Goal: Task Accomplishment & Management: Complete application form

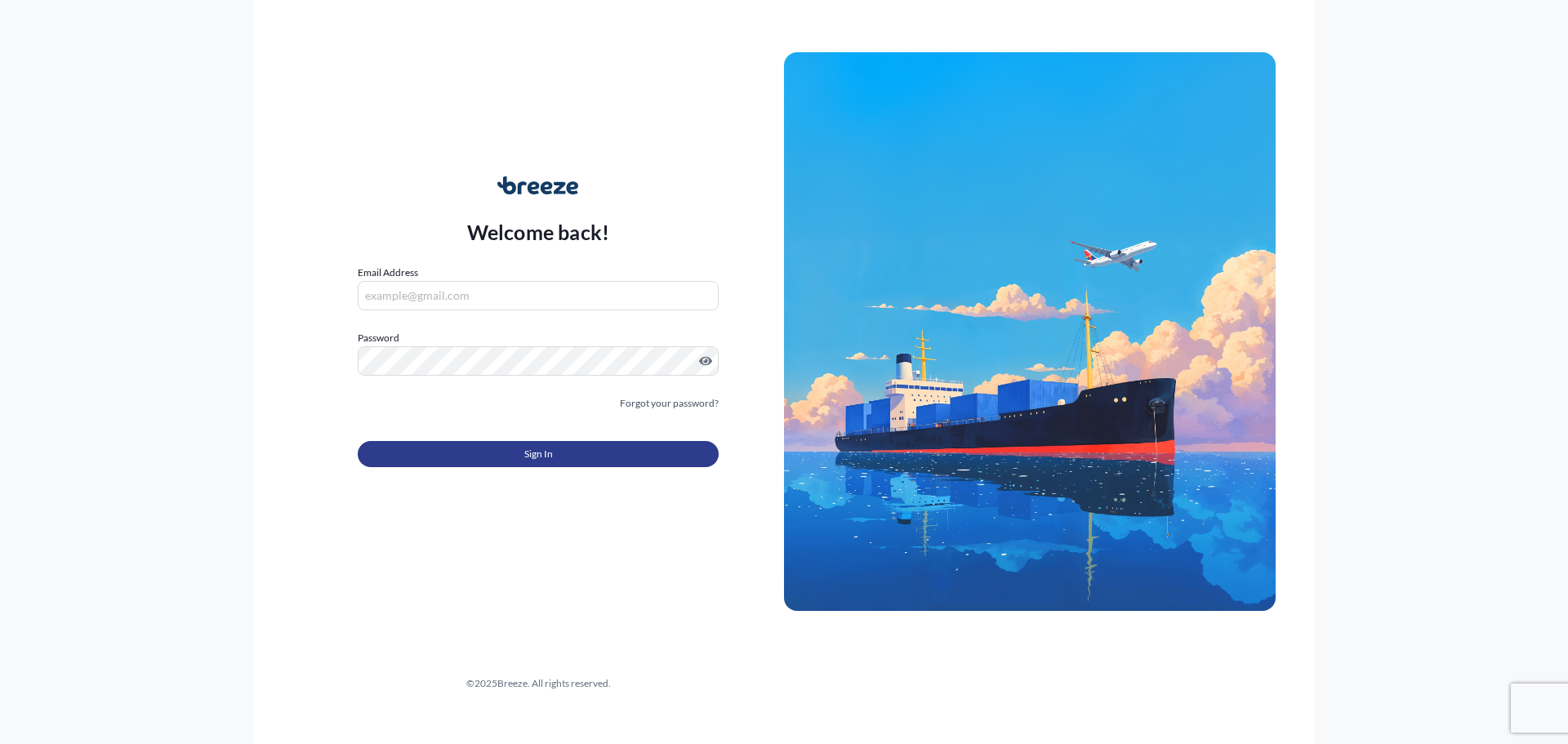
type input "[PERSON_NAME][EMAIL_ADDRESS][DOMAIN_NAME]"
click at [561, 447] on button "Sign In" at bounding box center [538, 454] width 361 height 26
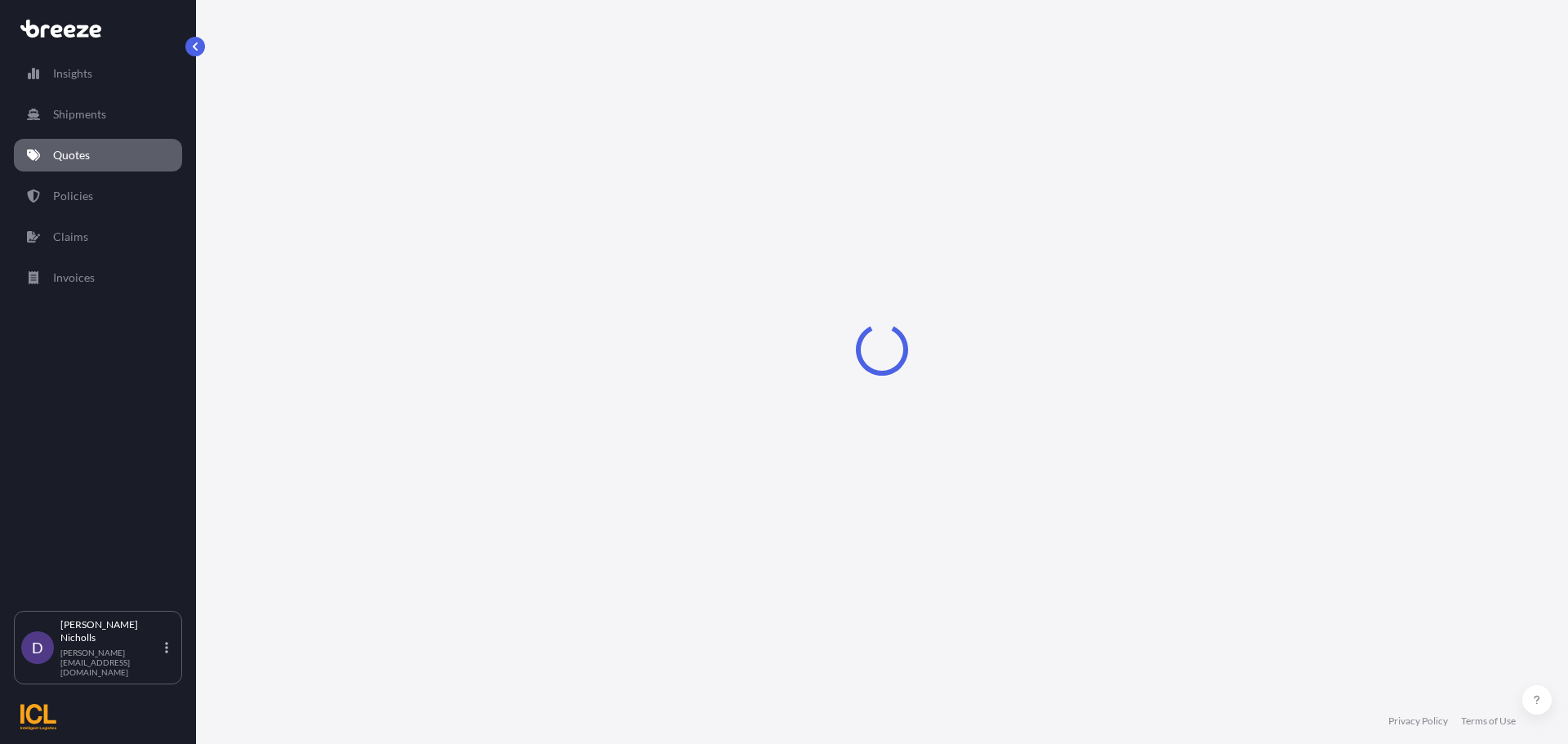
select select "Sea"
select select "1"
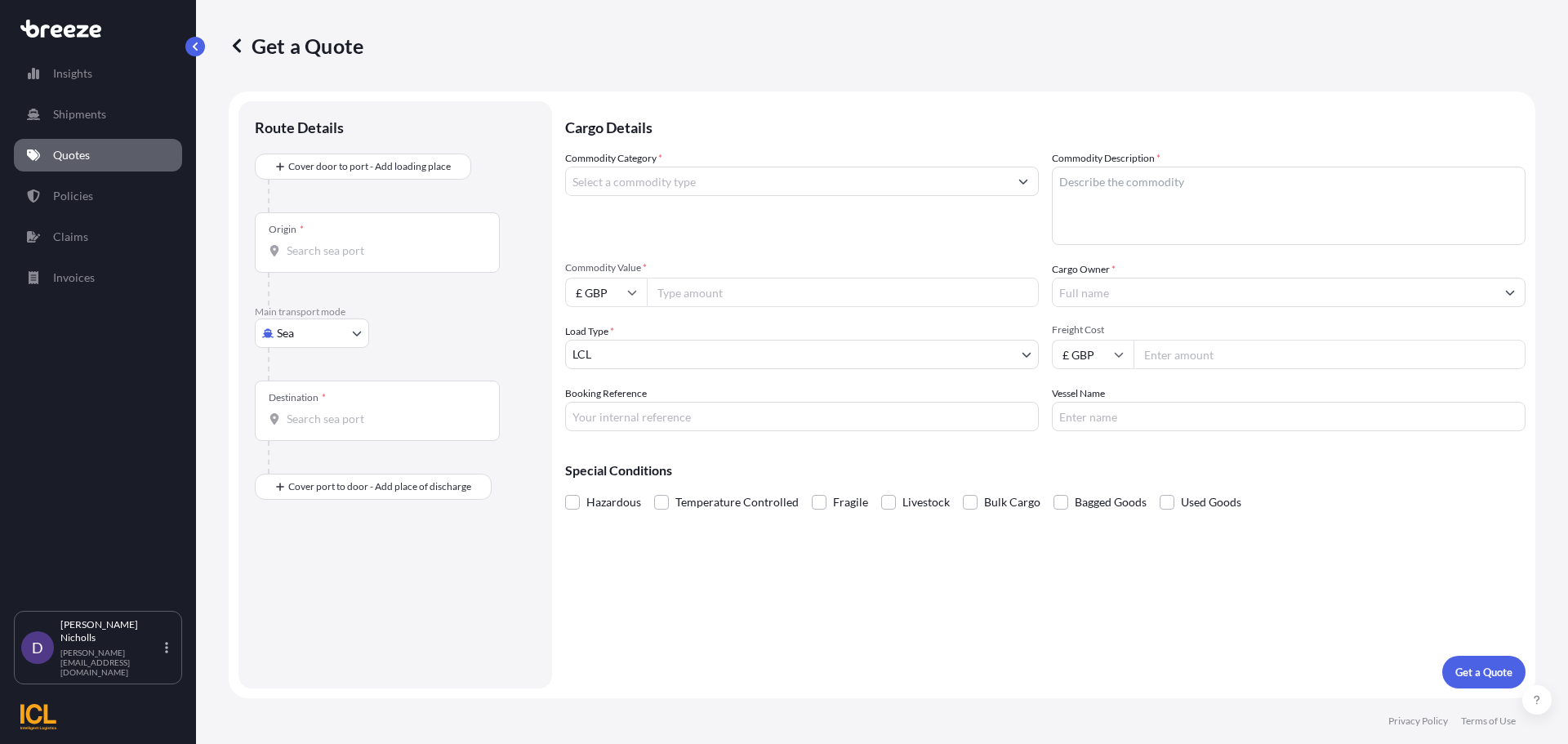
click at [72, 152] on p "Quotes" at bounding box center [71, 154] width 36 height 16
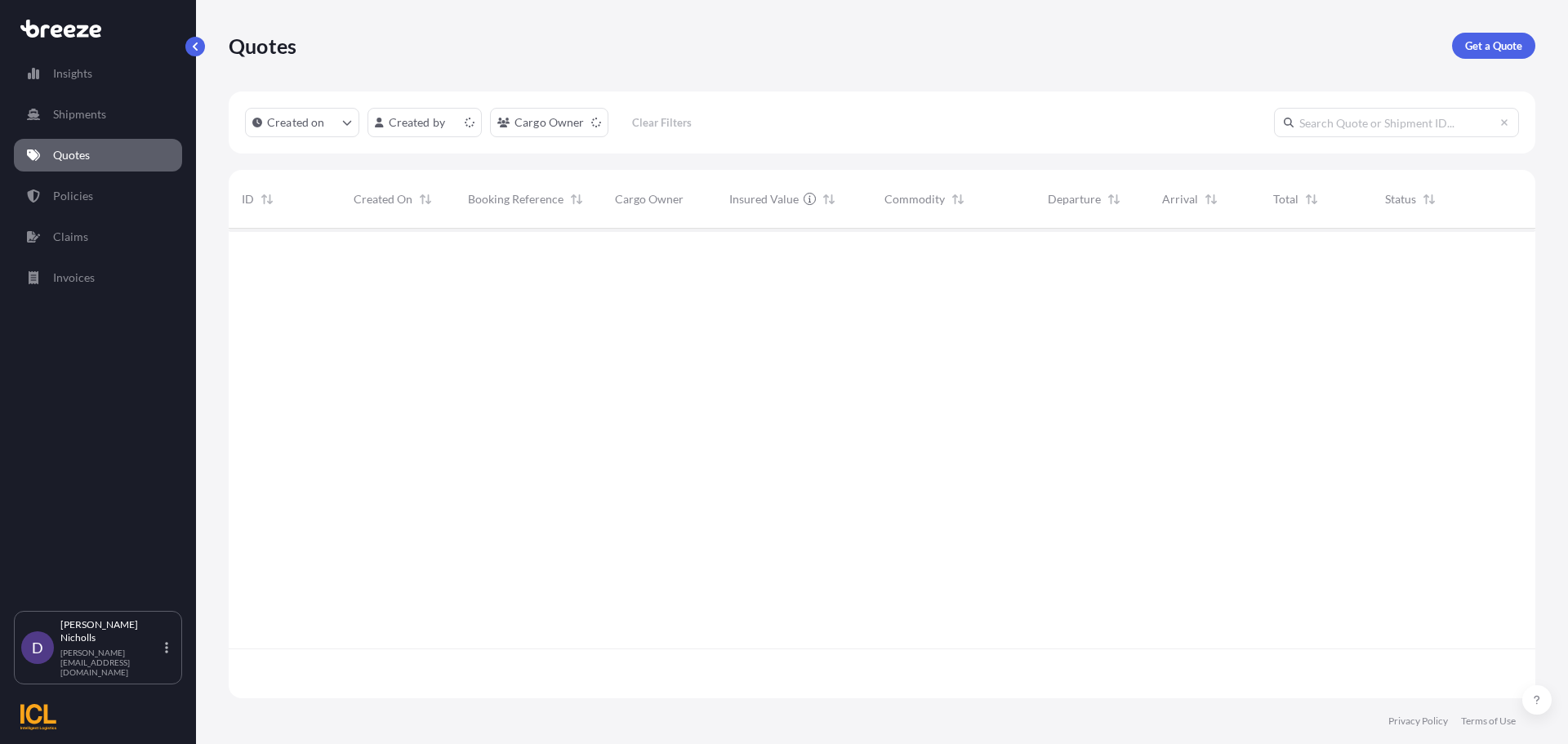
scroll to position [466, 1294]
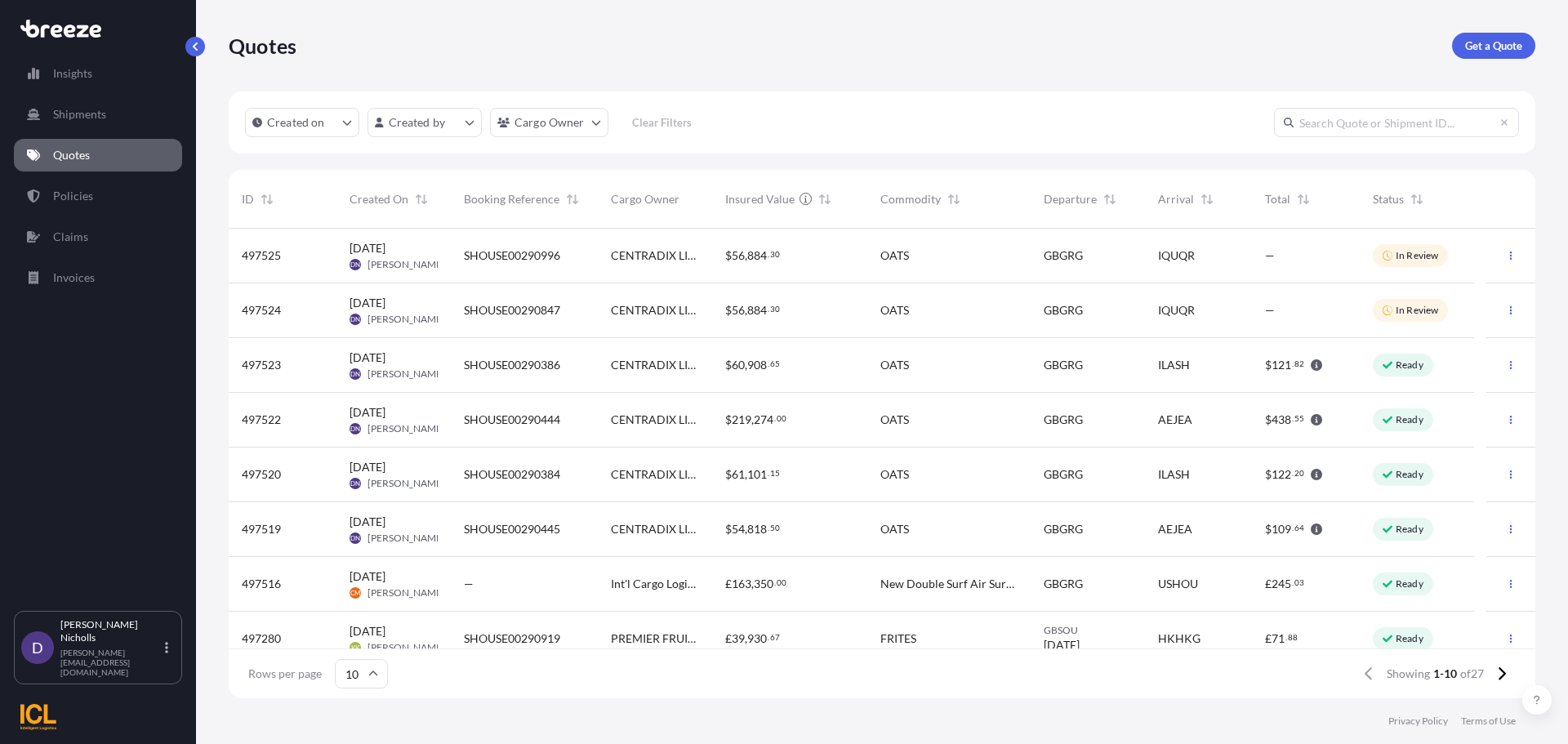
click at [703, 365] on div "CENTRADIX LIMITED" at bounding box center [655, 365] width 114 height 55
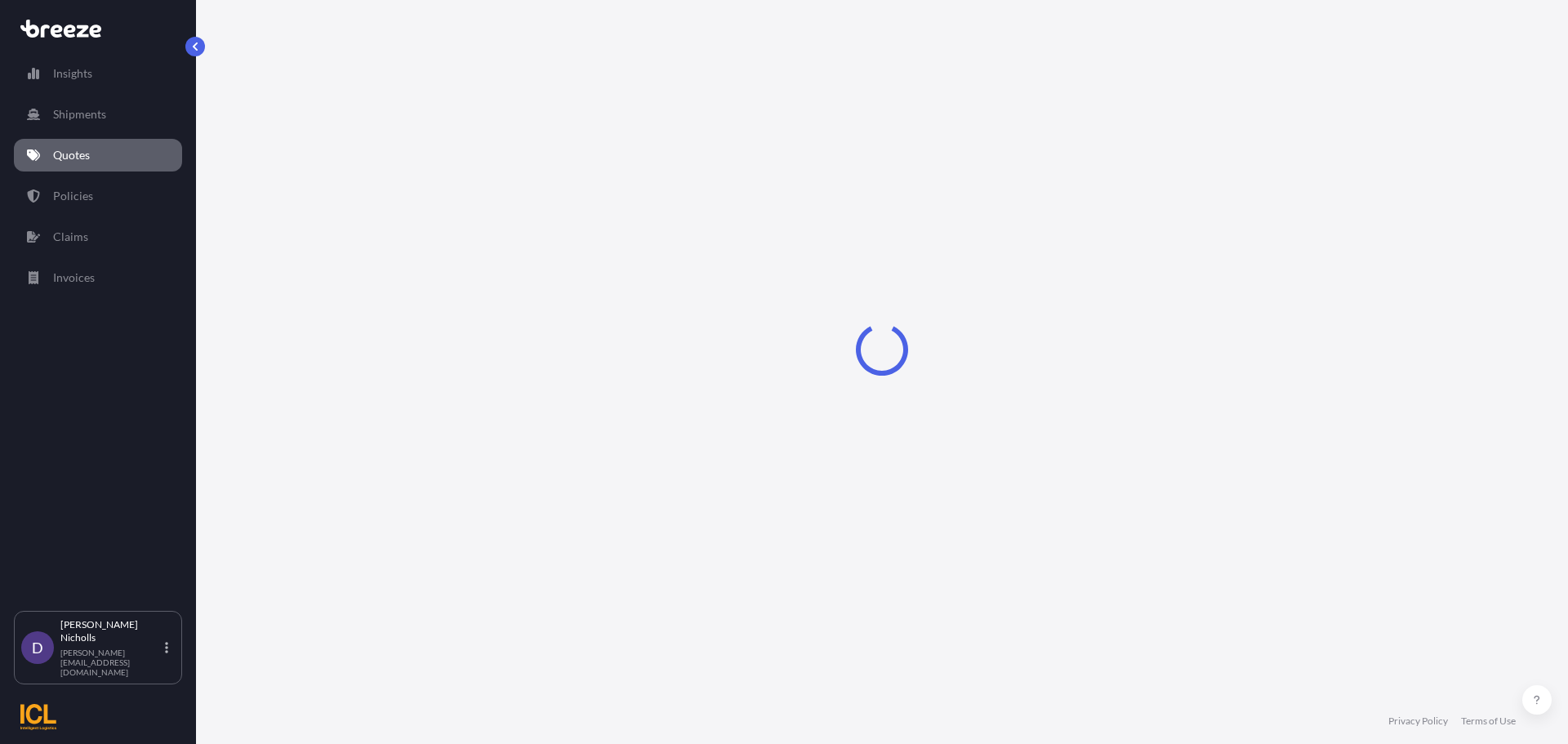
select select "Road"
select select "Sea"
select select "2"
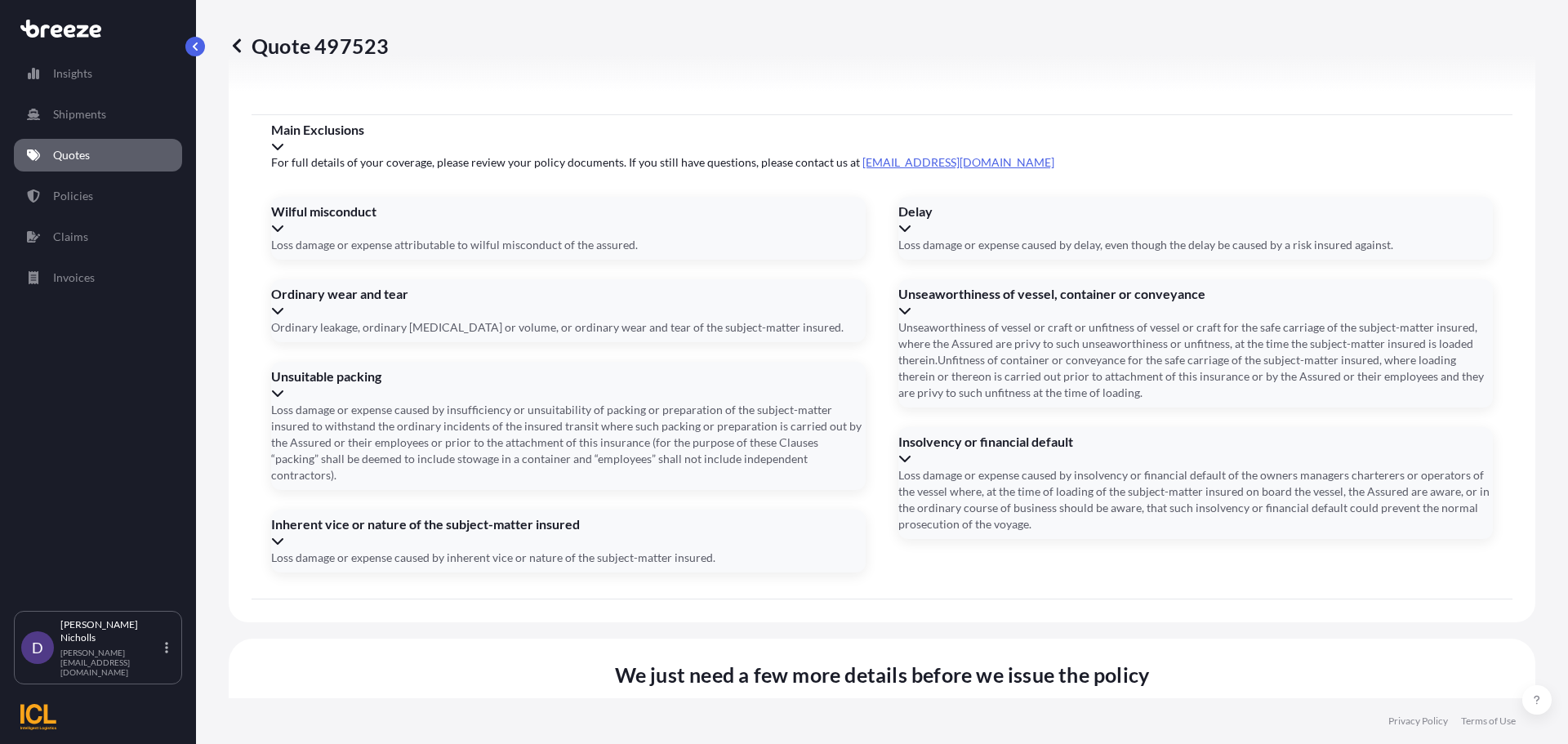
scroll to position [1980, 0]
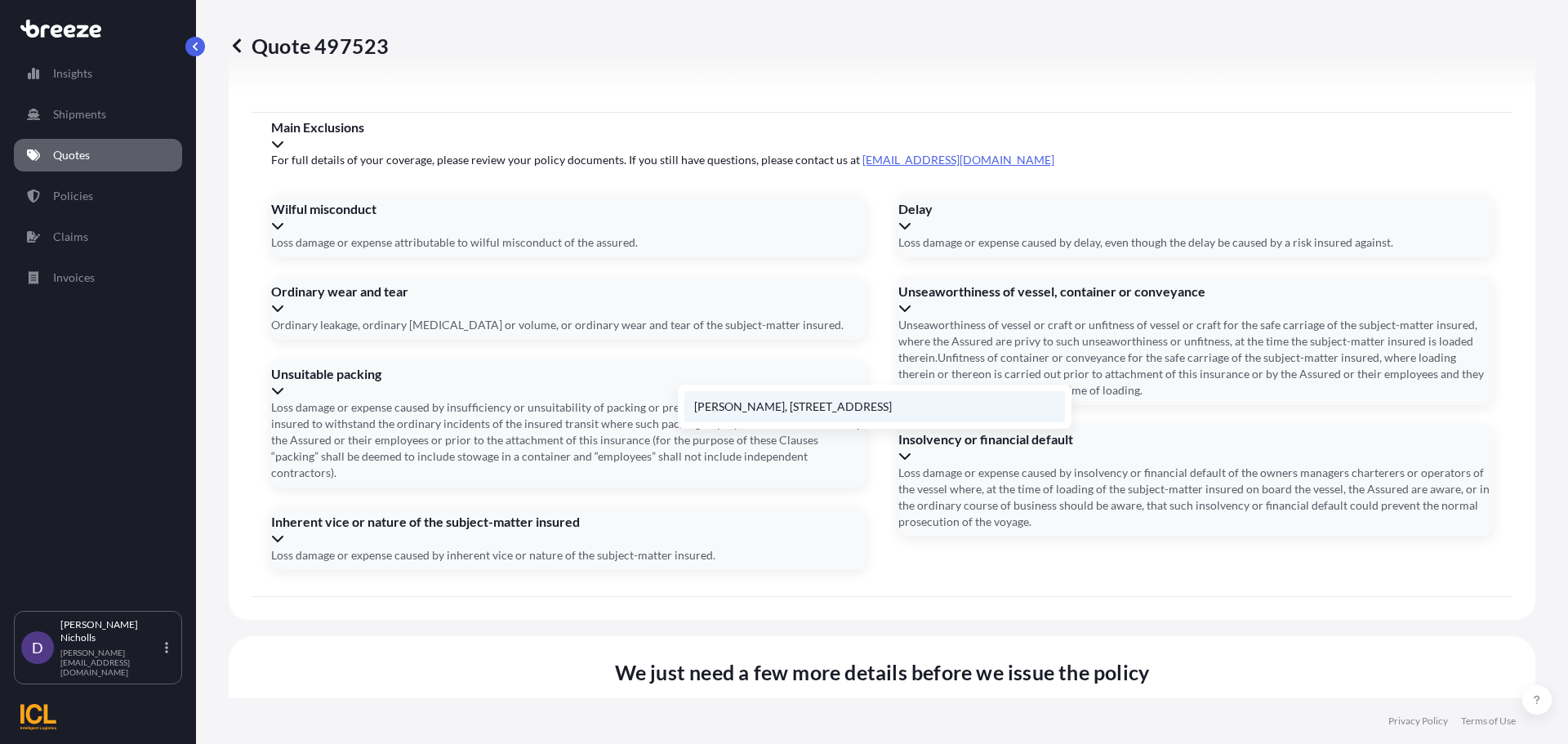
click at [839, 405] on li "[PERSON_NAME], [STREET_ADDRESS]" at bounding box center [874, 407] width 380 height 31
type input "[PERSON_NAME], [STREET_ADDRESS]"
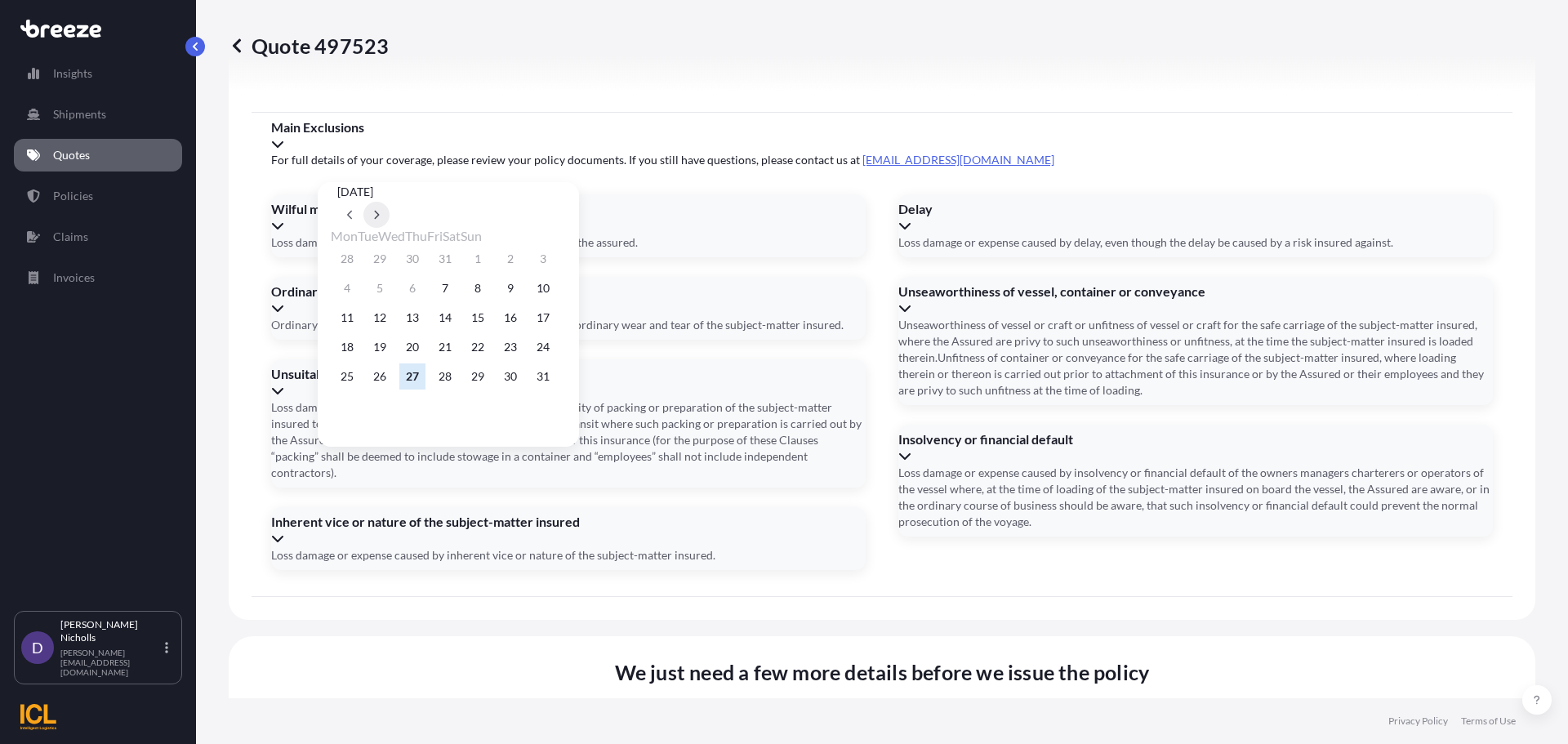
click at [379, 210] on icon at bounding box center [377, 215] width 5 height 9
click at [422, 262] on button "3" at bounding box center [412, 259] width 26 height 26
type input "[DATE]"
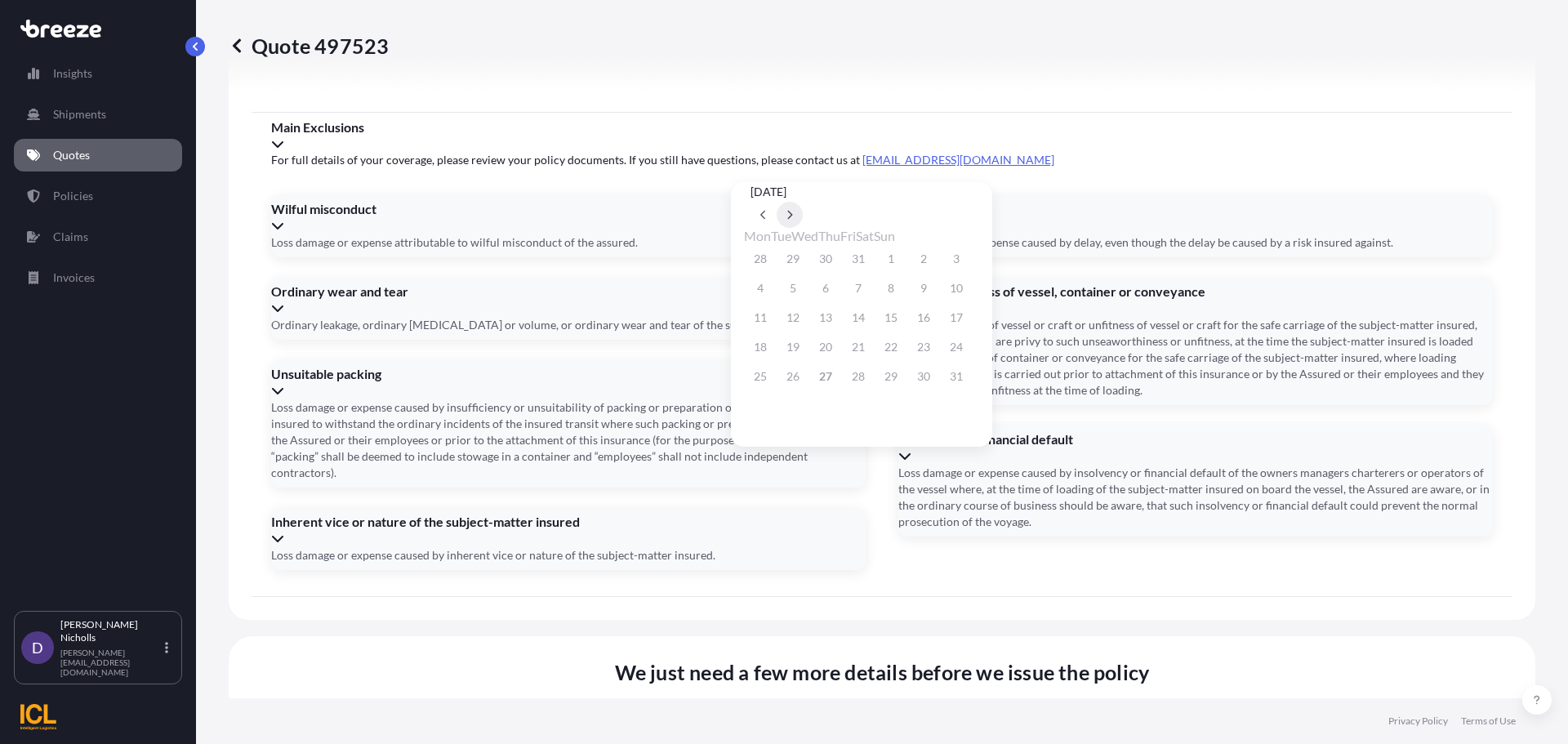
click at [803, 202] on button at bounding box center [790, 215] width 26 height 26
click at [969, 347] on button "28" at bounding box center [956, 347] width 26 height 26
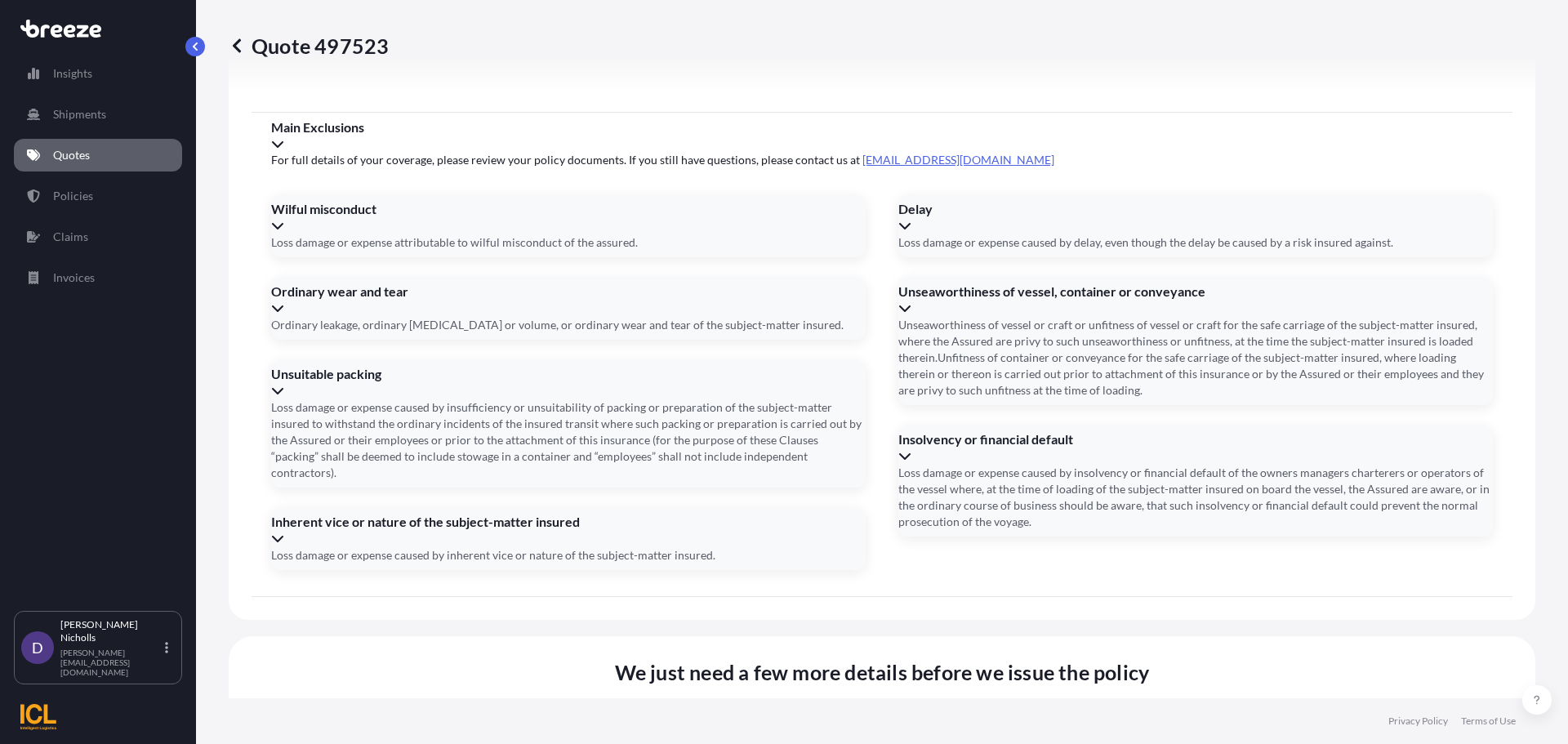
type input "[DATE]"
paste input "TCNU3220848"
type input "TCNU3220848"
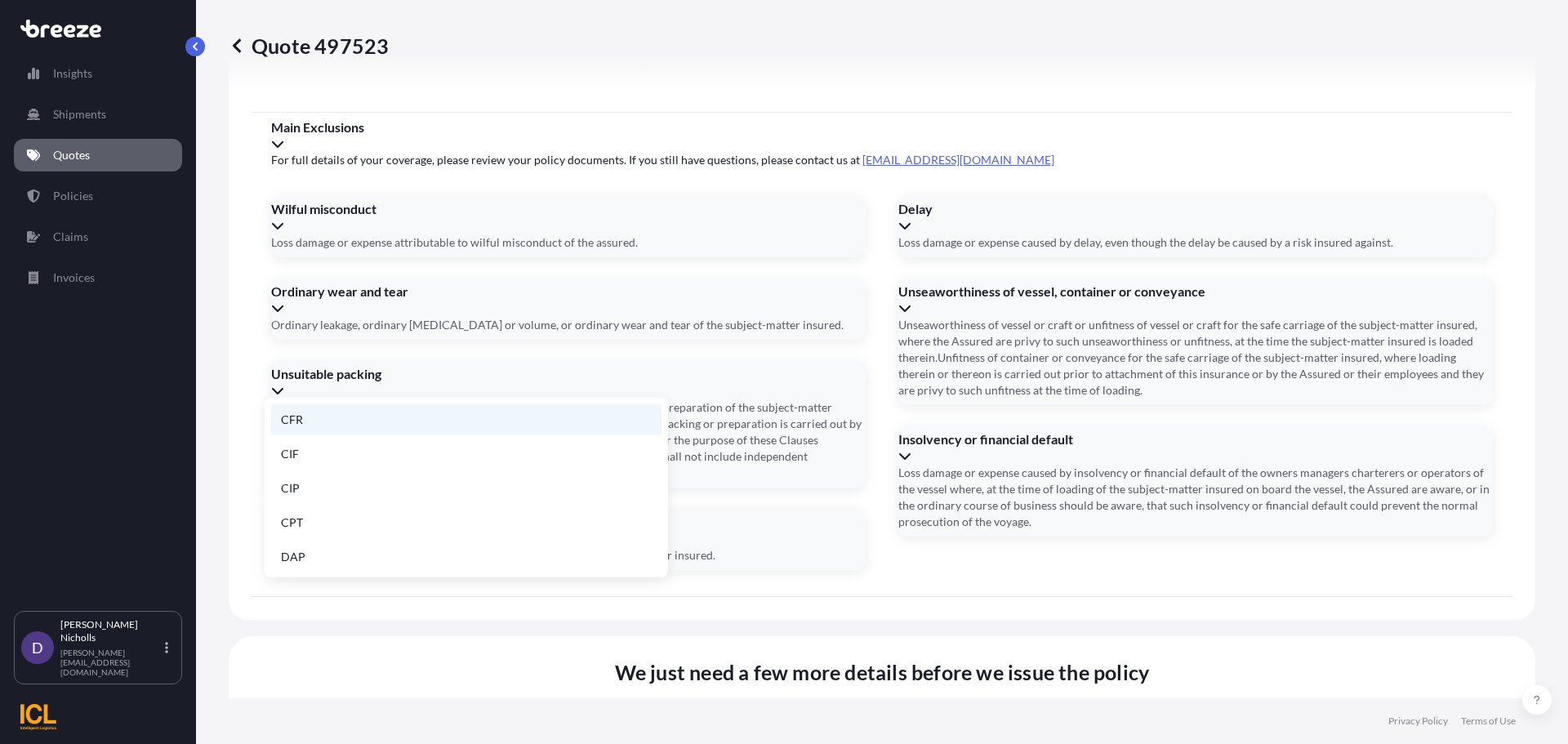
click at [346, 425] on li "CFR" at bounding box center [466, 420] width 391 height 31
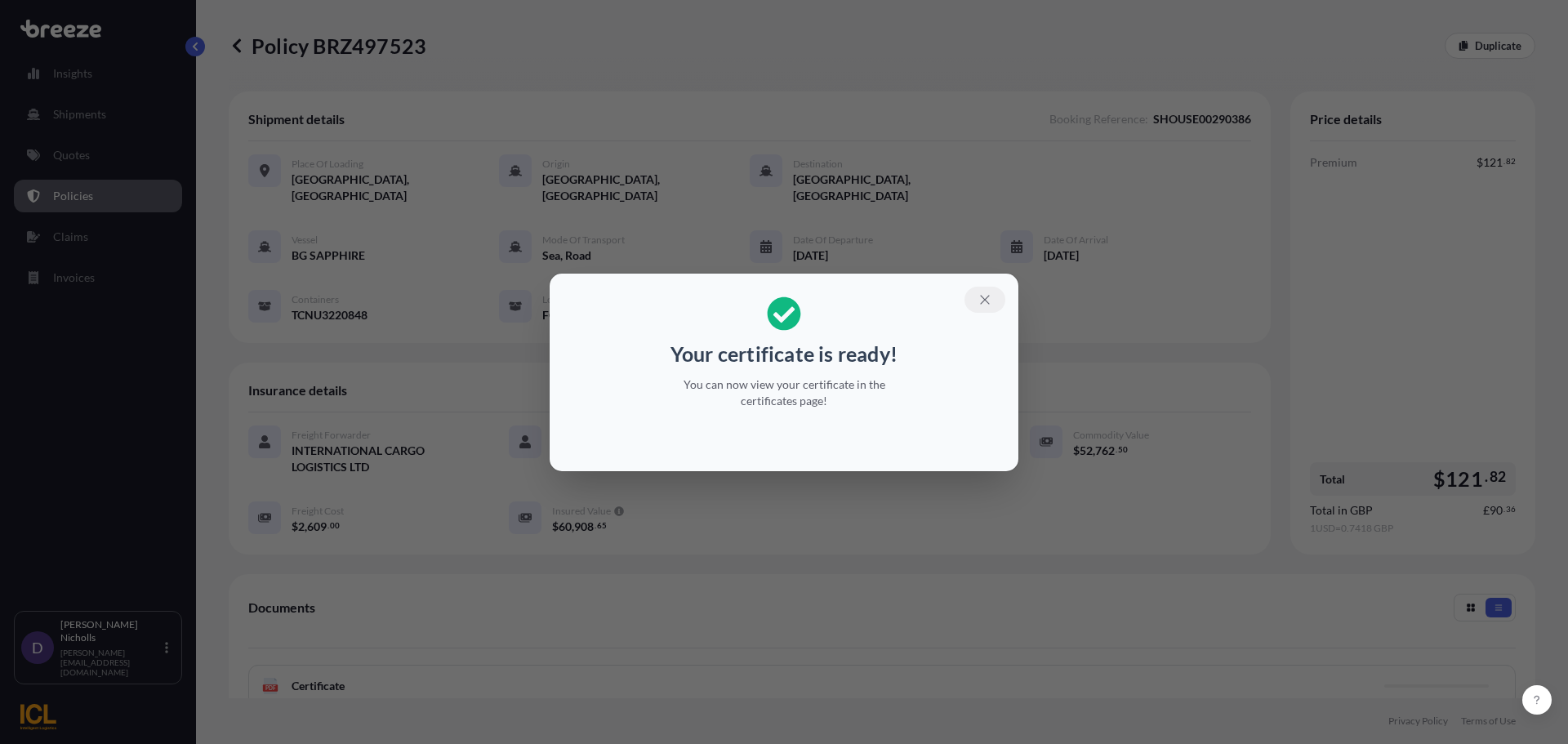
click at [989, 299] on icon "button" at bounding box center [985, 300] width 15 height 15
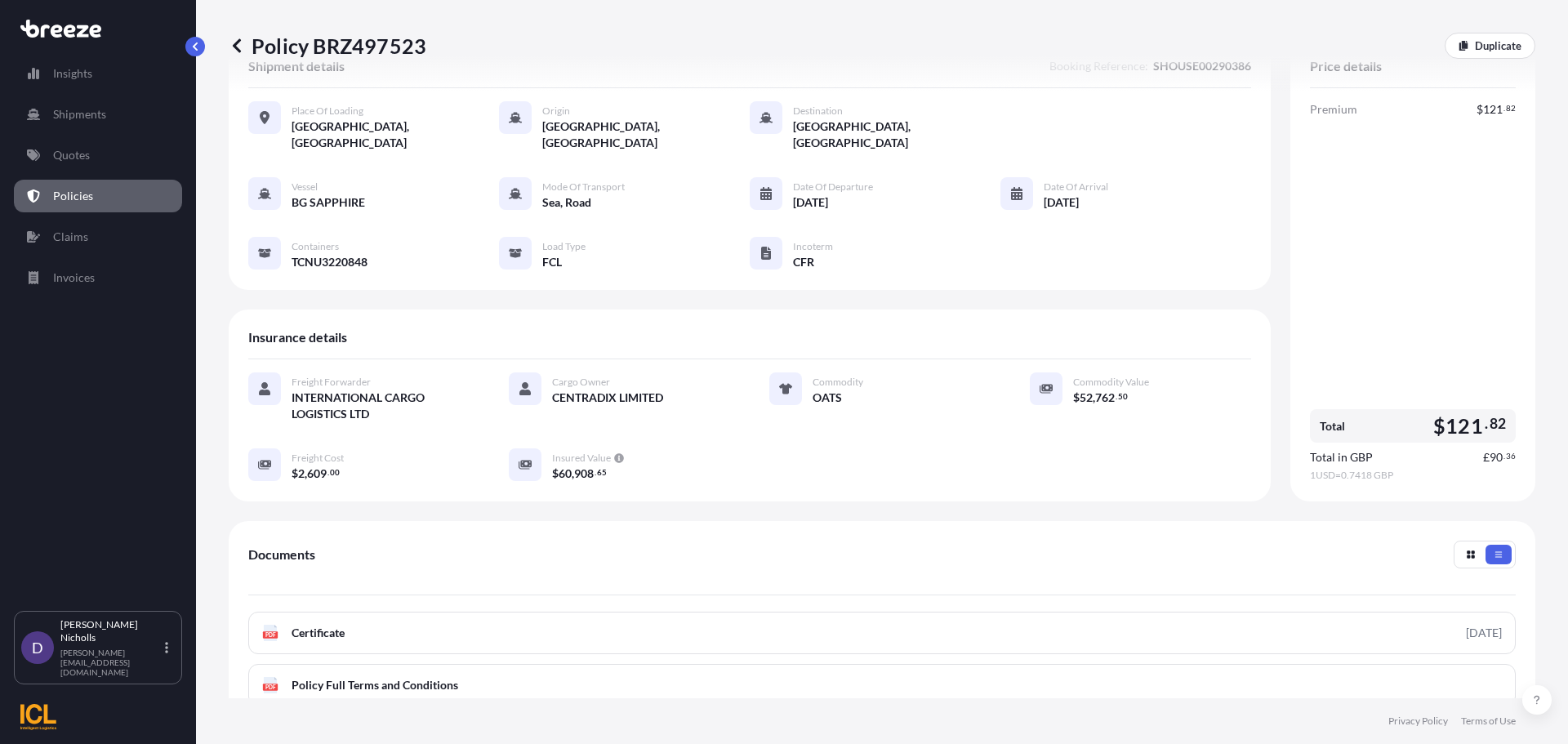
scroll to position [81, 0]
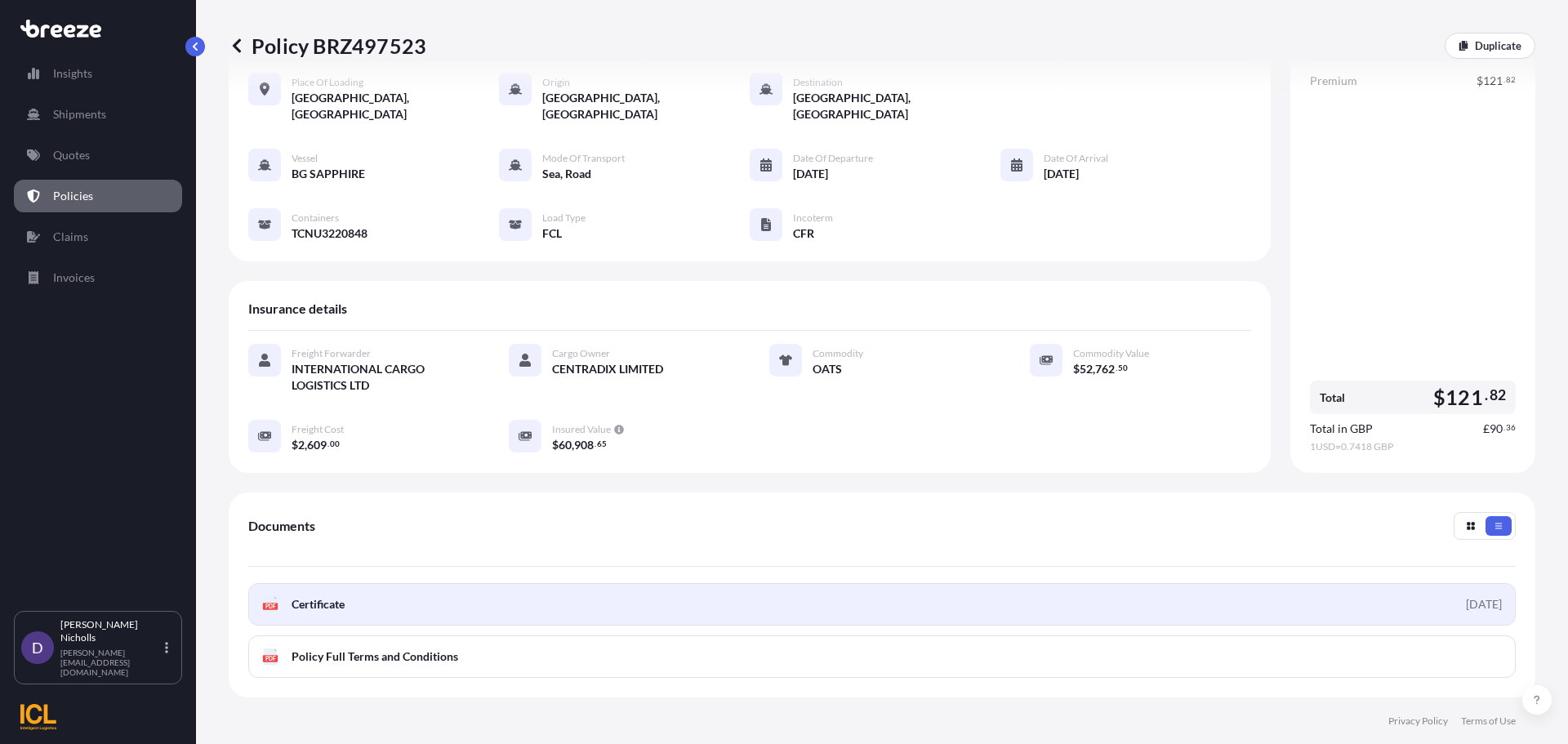
click at [328, 596] on span "Certificate" at bounding box center [318, 604] width 53 height 16
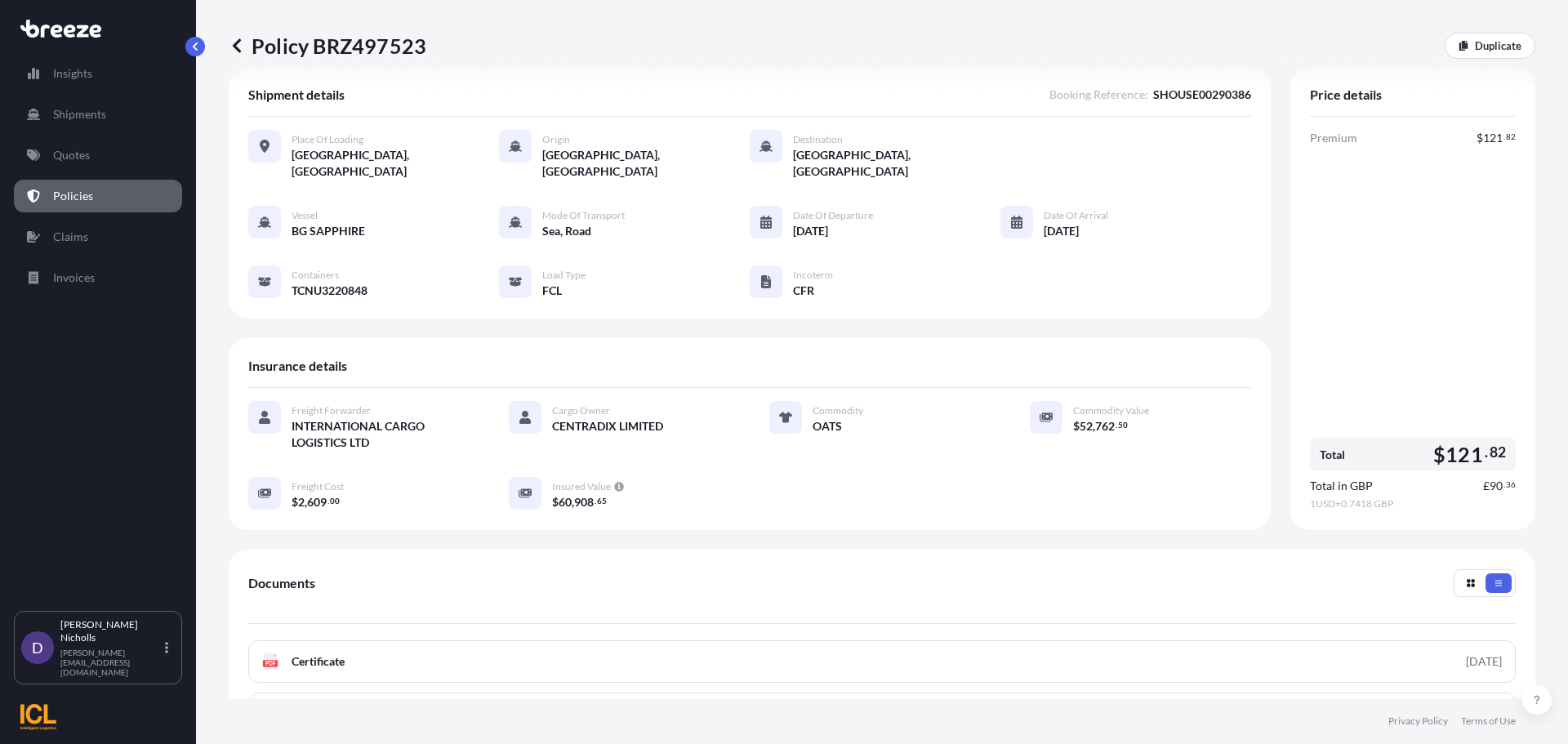
scroll to position [0, 0]
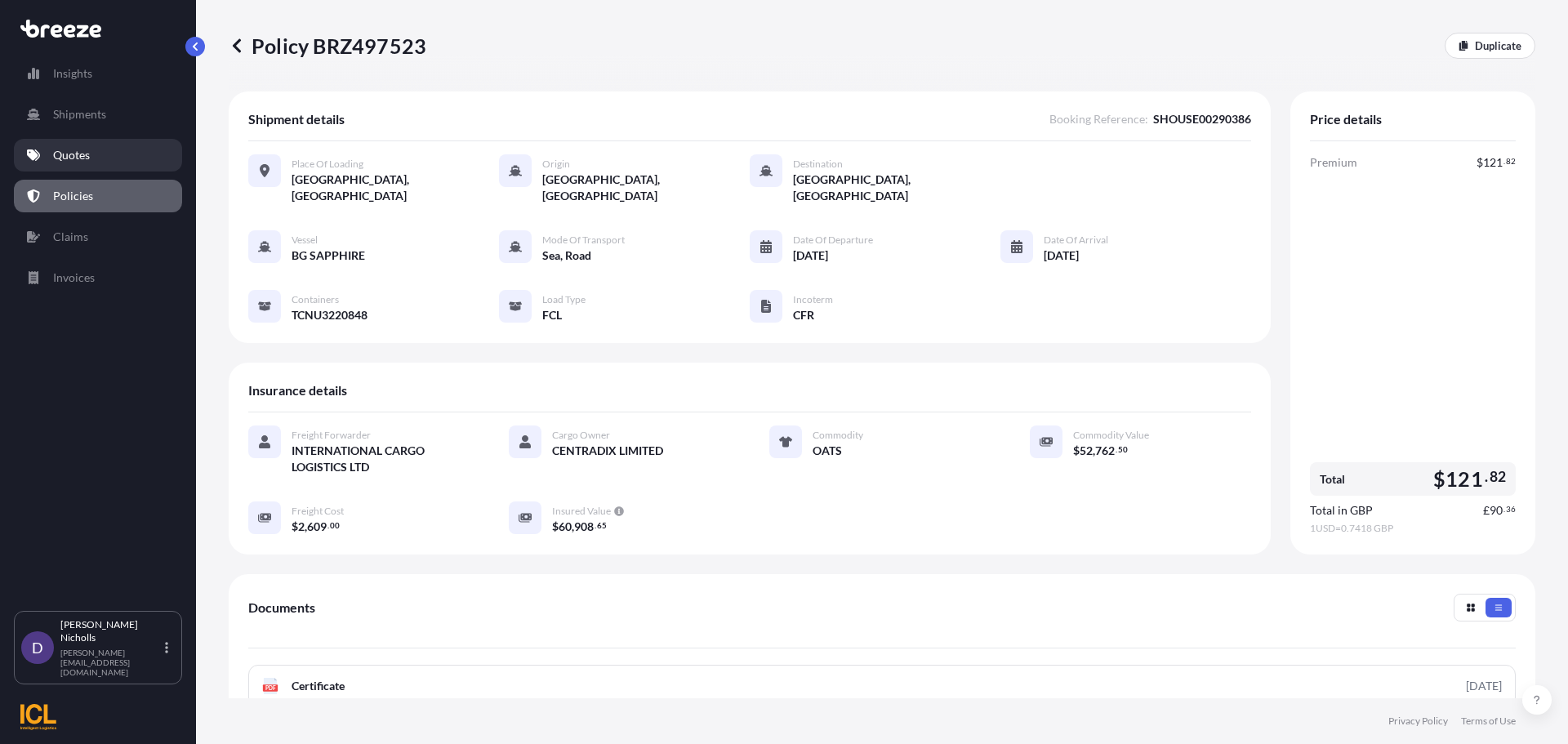
click at [93, 156] on link "Quotes" at bounding box center [98, 155] width 168 height 33
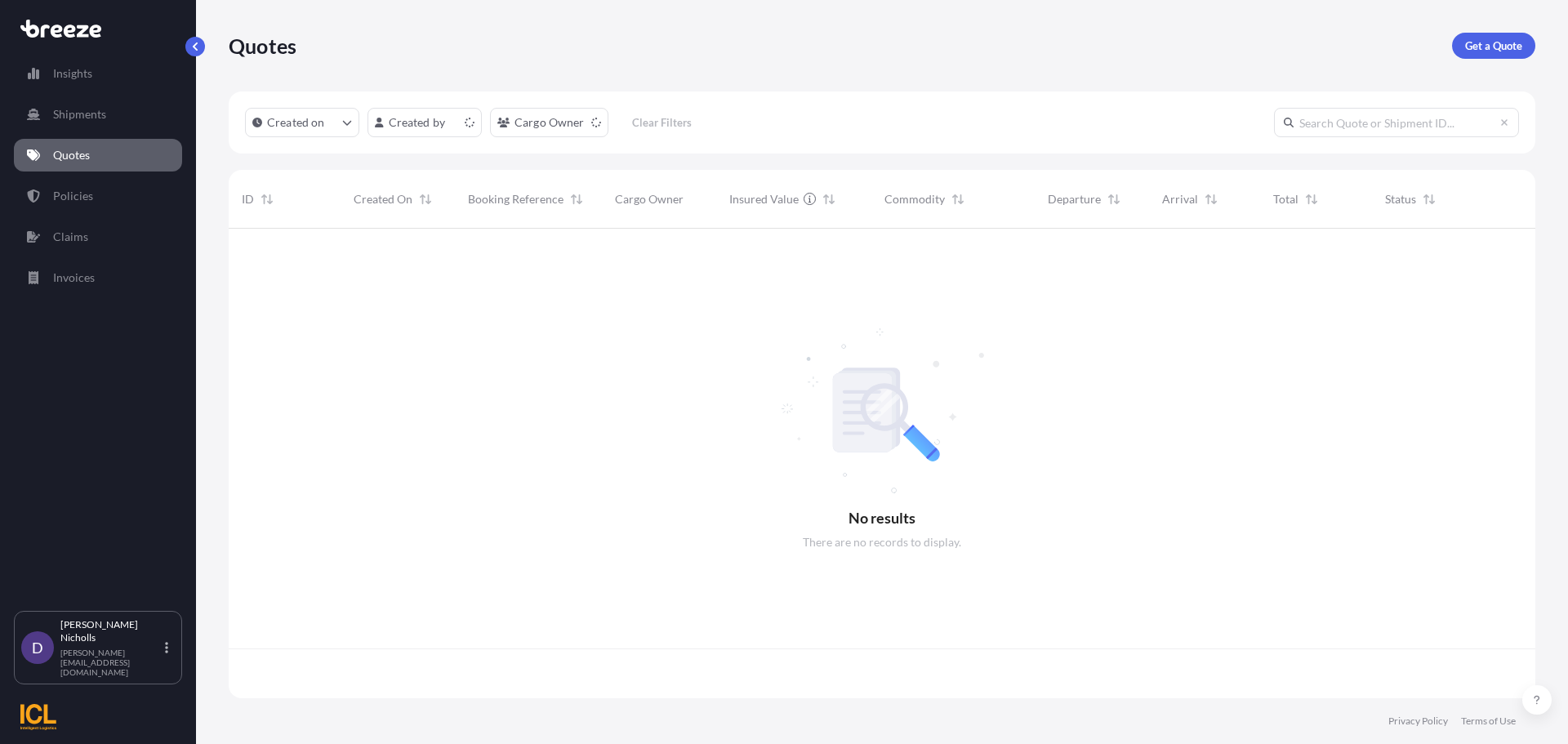
scroll to position [466, 1294]
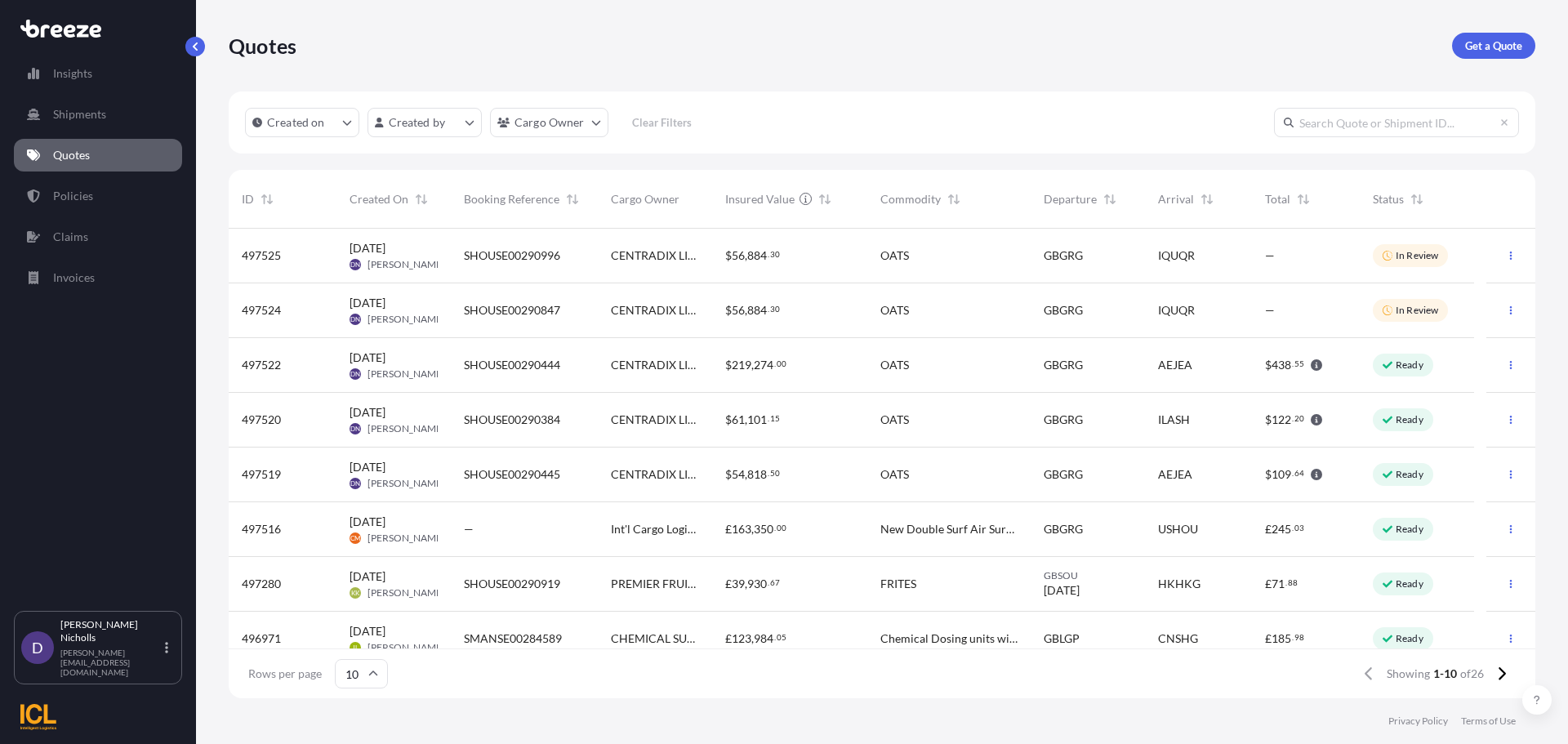
click at [529, 475] on span "SHOUSE00290445" at bounding box center [511, 474] width 96 height 16
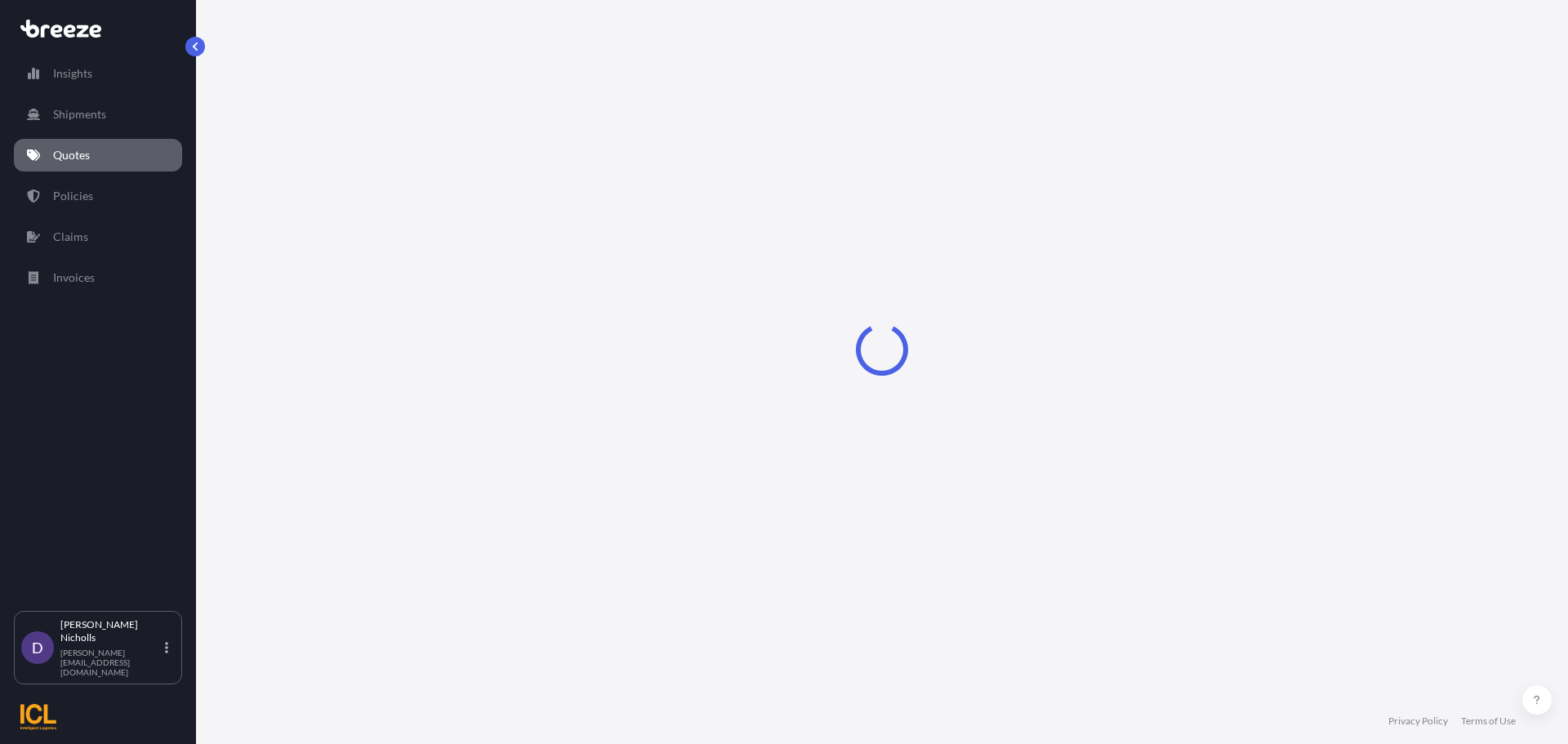
select select "Road"
select select "Sea"
select select "2"
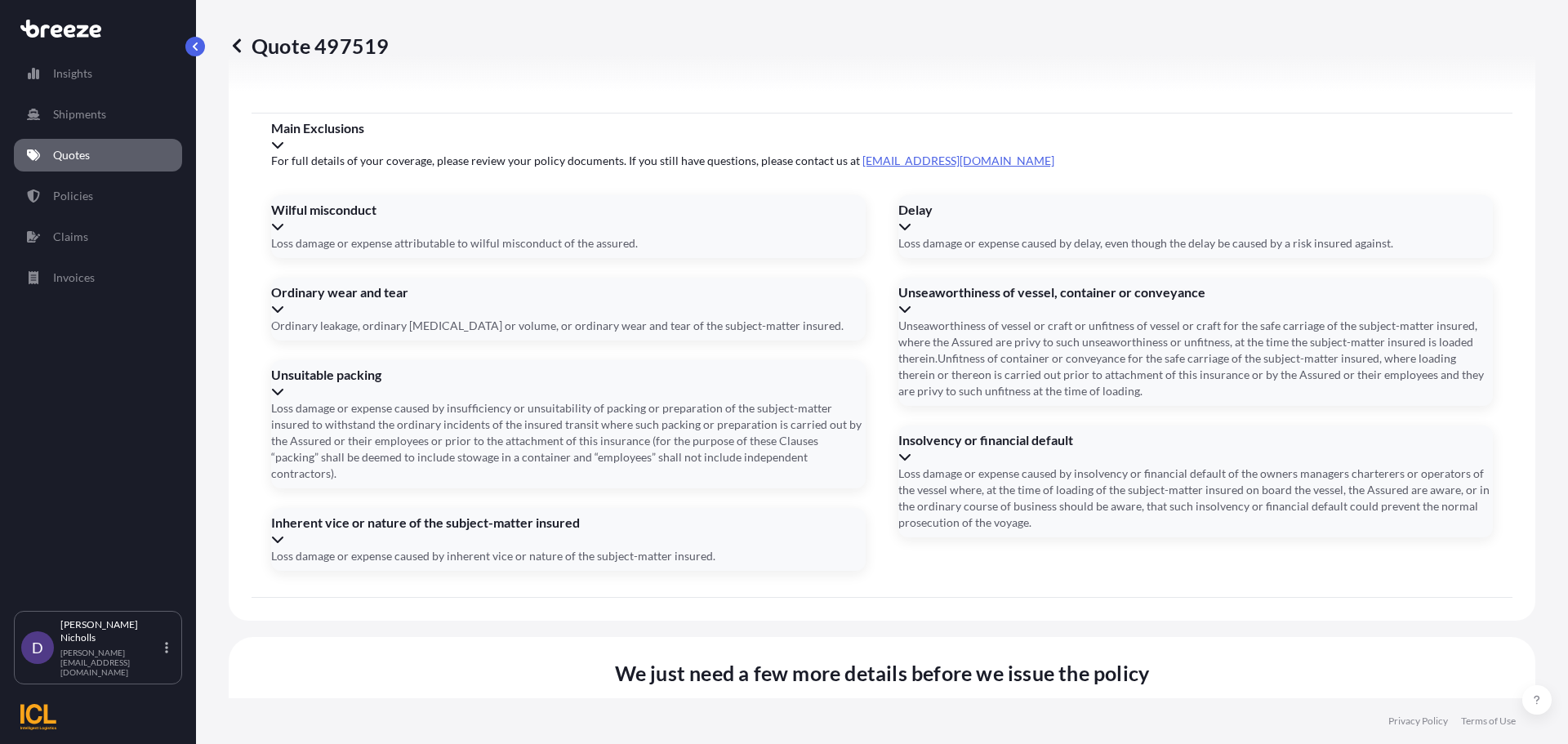
scroll to position [1980, 0]
click at [748, 399] on li "[PERSON_NAME], [STREET_ADDRESS]" at bounding box center [874, 407] width 380 height 31
type input "[PERSON_NAME], [STREET_ADDRESS]"
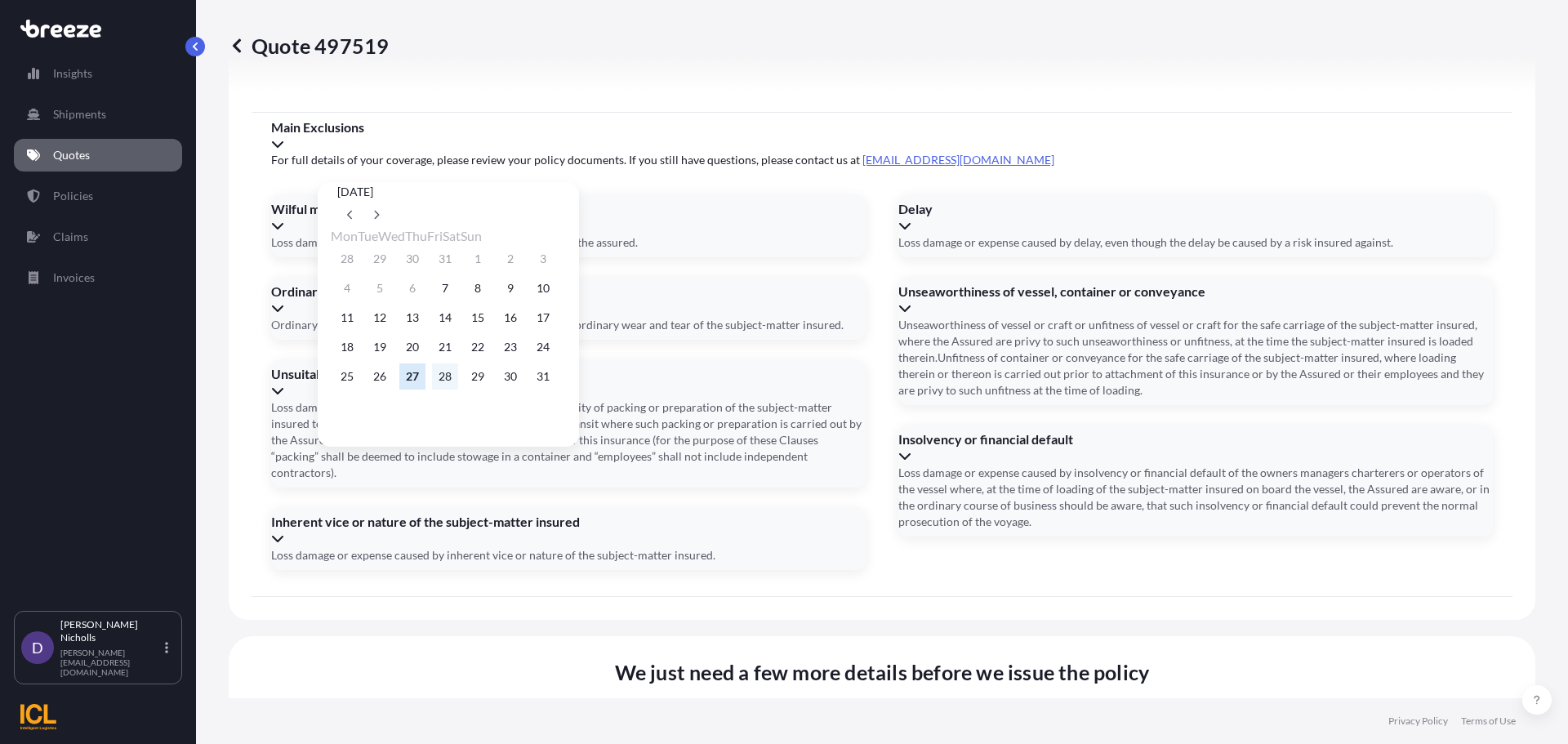
click at [458, 386] on button "28" at bounding box center [445, 377] width 26 height 26
type input "[DATE]"
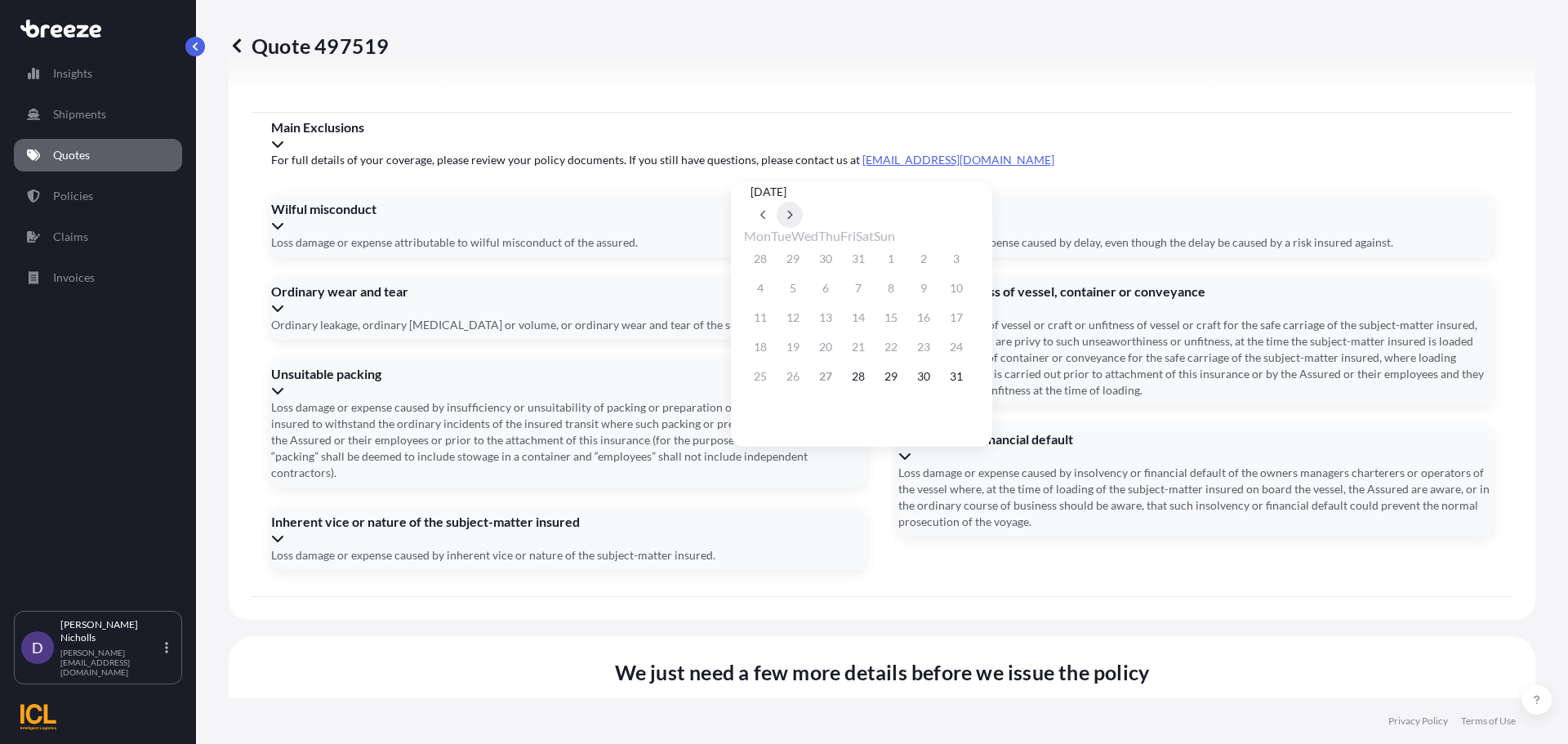
click at [793, 210] on icon at bounding box center [790, 215] width 7 height 9
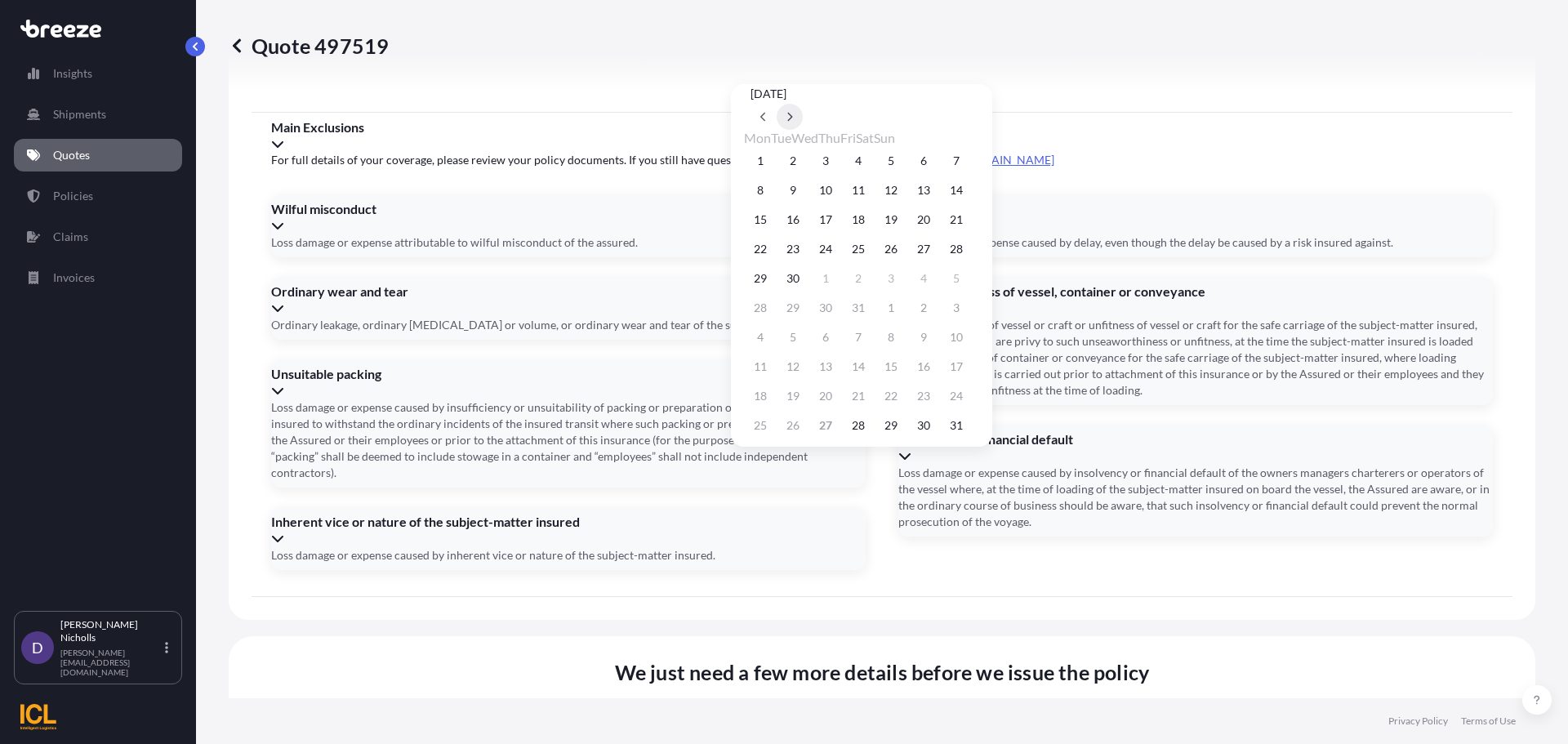
click at [793, 122] on icon at bounding box center [790, 117] width 7 height 9
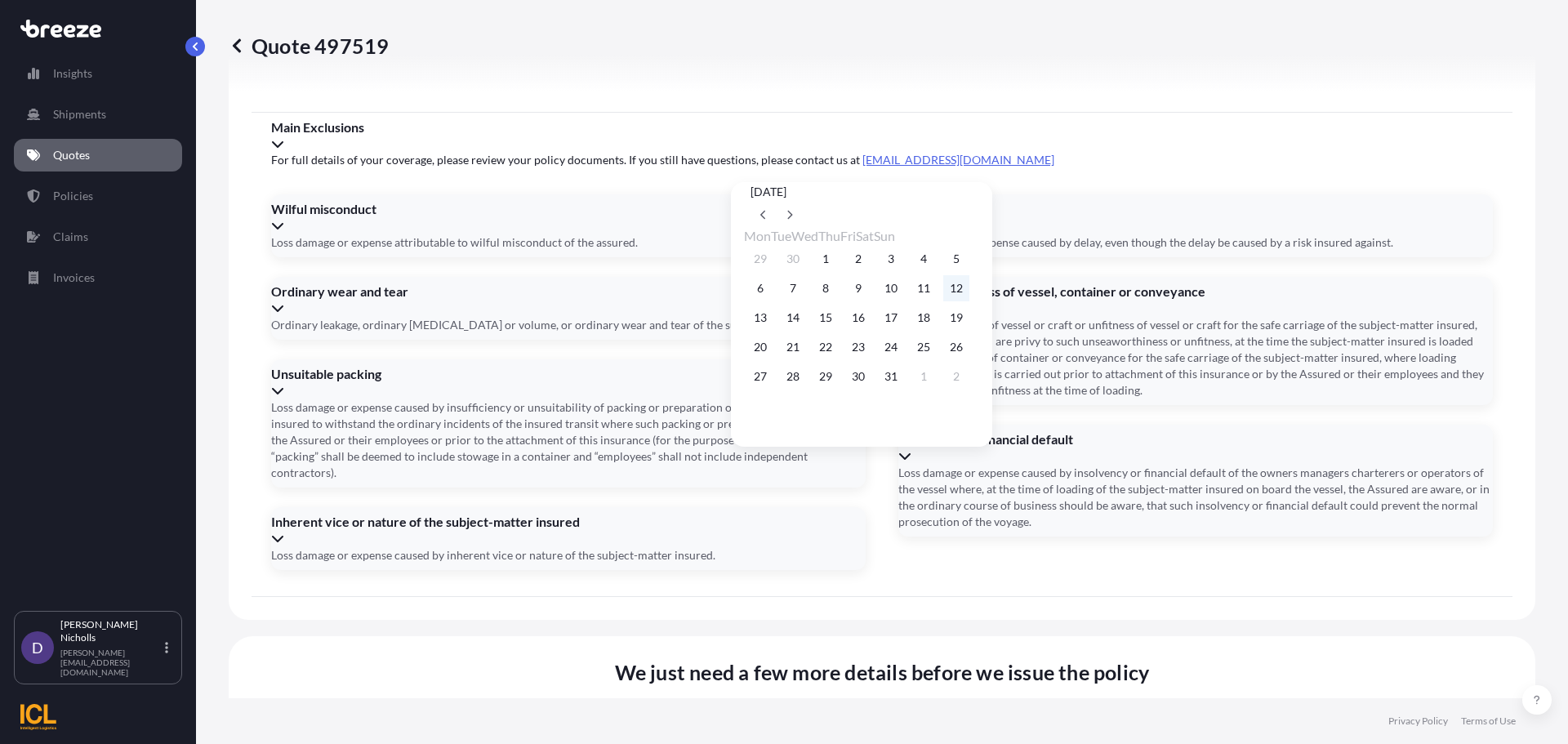
click at [969, 291] on button "12" at bounding box center [956, 289] width 26 height 26
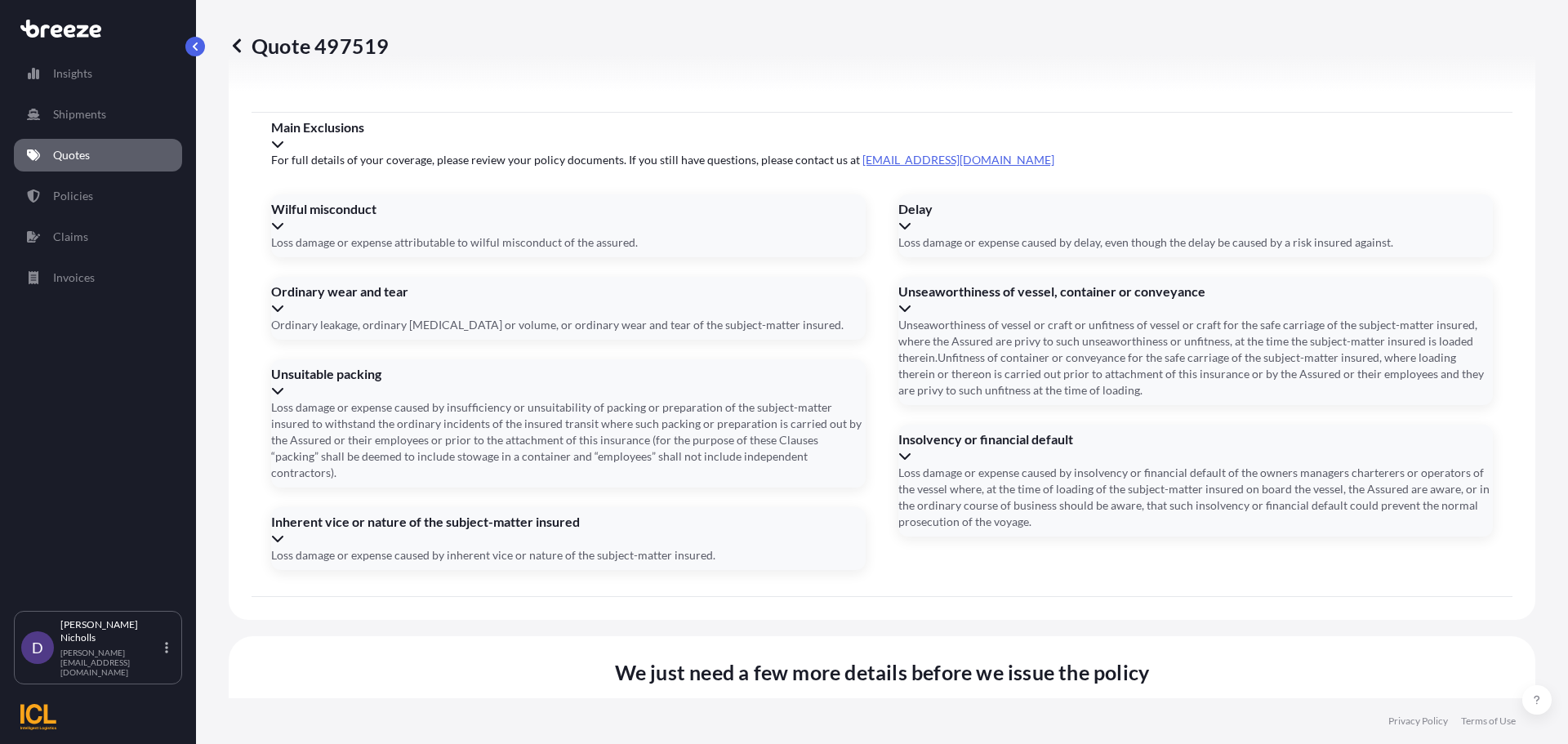
type input "[DATE]"
paste input "TRHU5200309"
type input "TRHU5200309"
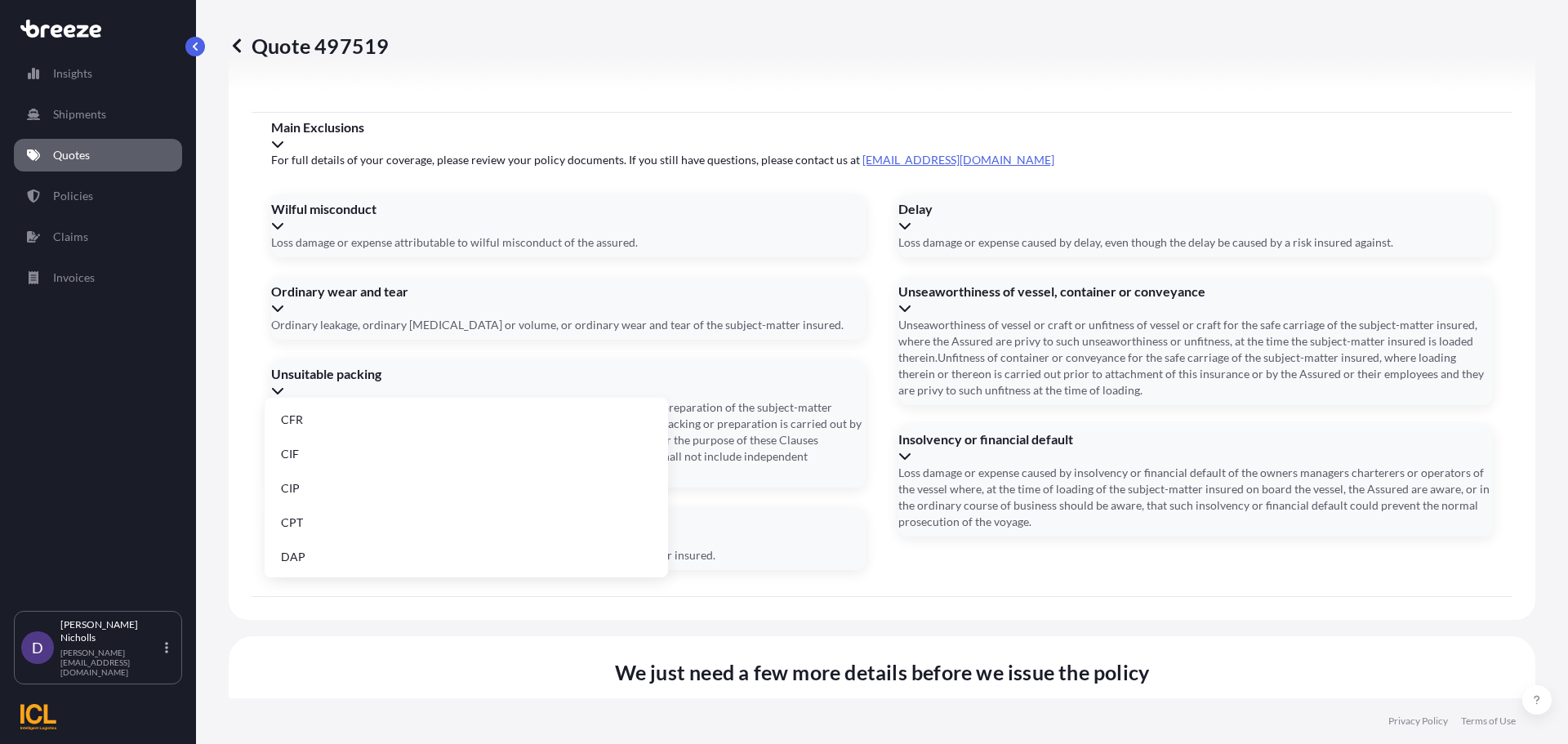
click at [314, 418] on li "CFR" at bounding box center [466, 420] width 391 height 31
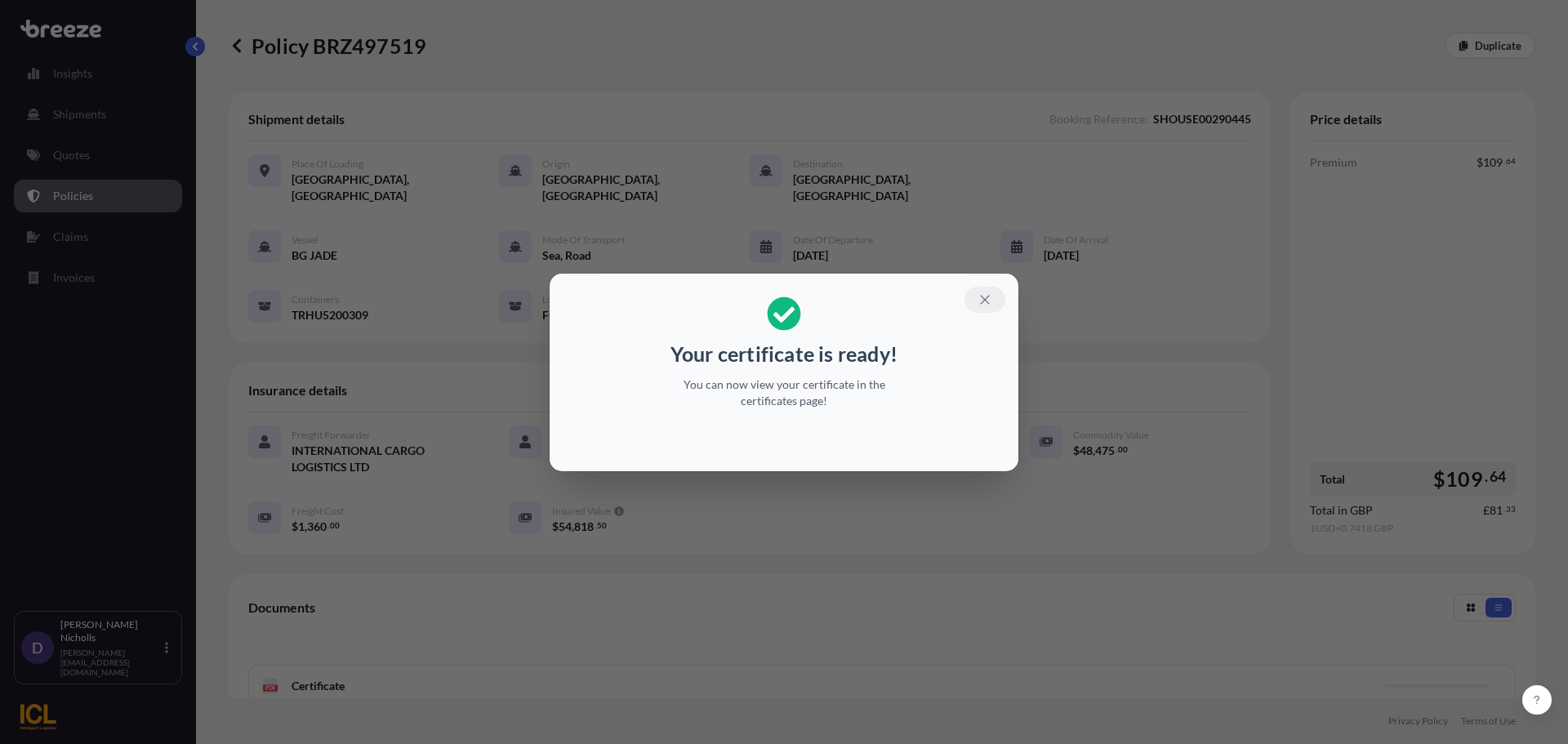
click at [980, 297] on icon "button" at bounding box center [985, 300] width 15 height 15
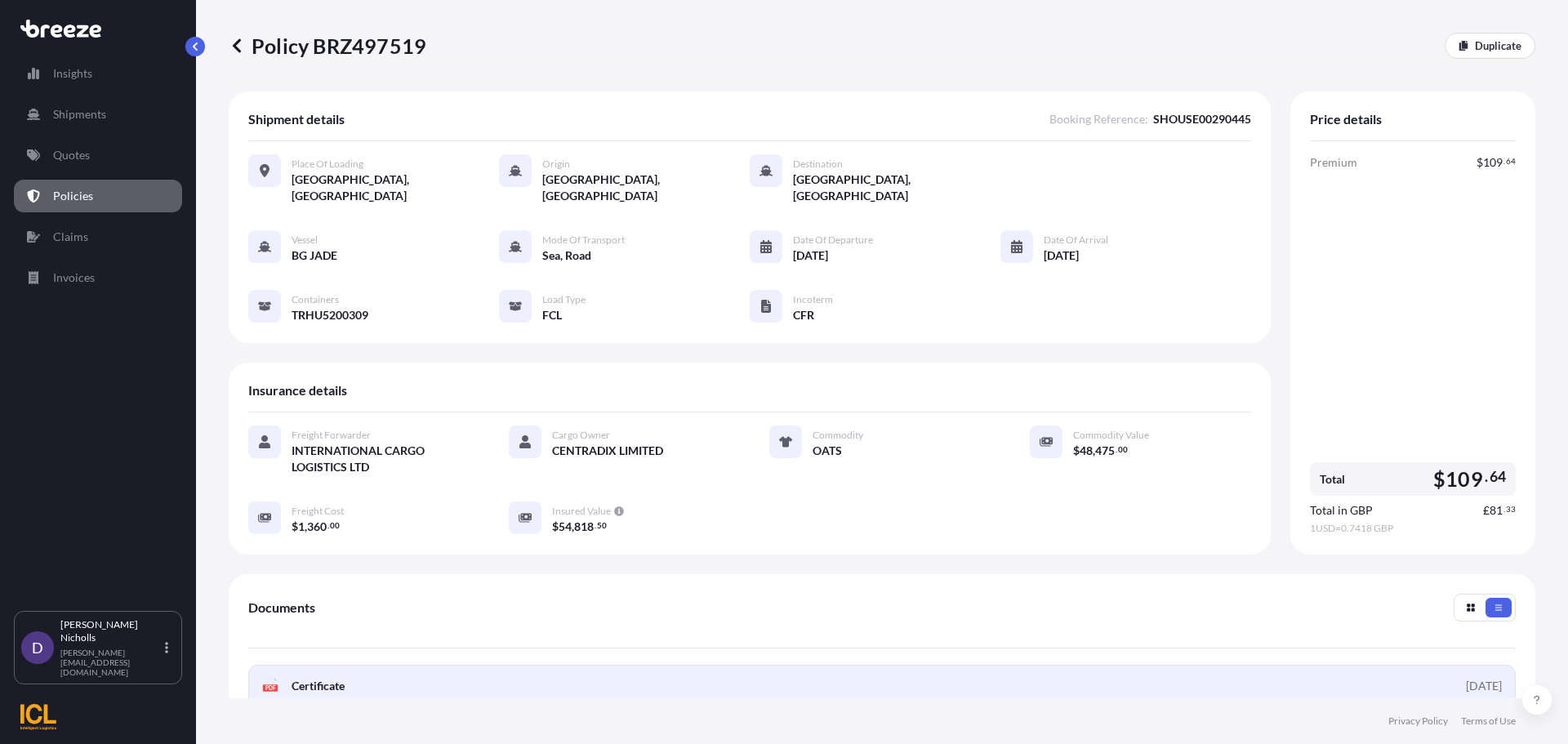
click at [702, 665] on link "PDF Certificate [DATE]" at bounding box center [882, 685] width 1267 height 42
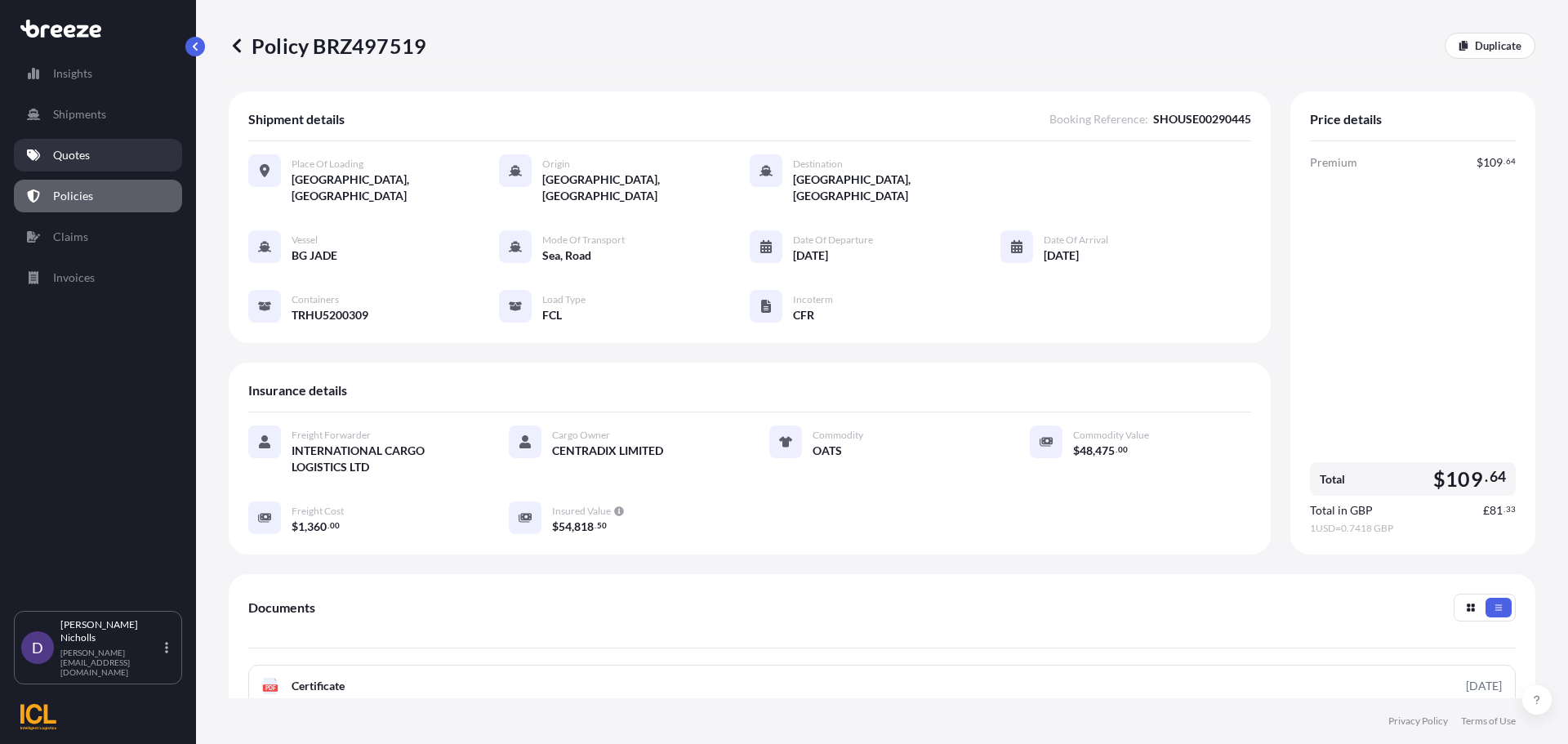
click at [72, 156] on p "Quotes" at bounding box center [71, 154] width 36 height 16
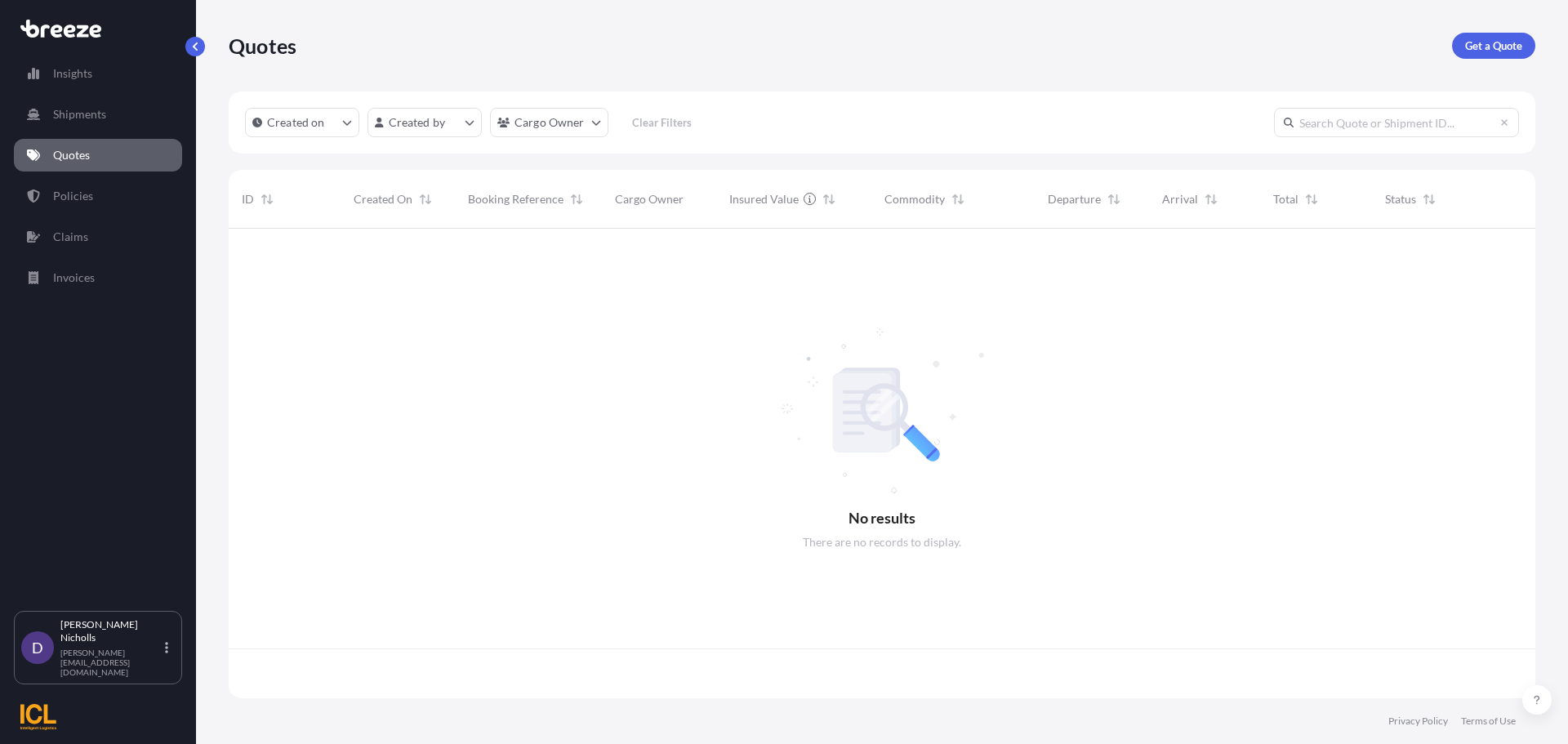
scroll to position [466, 1294]
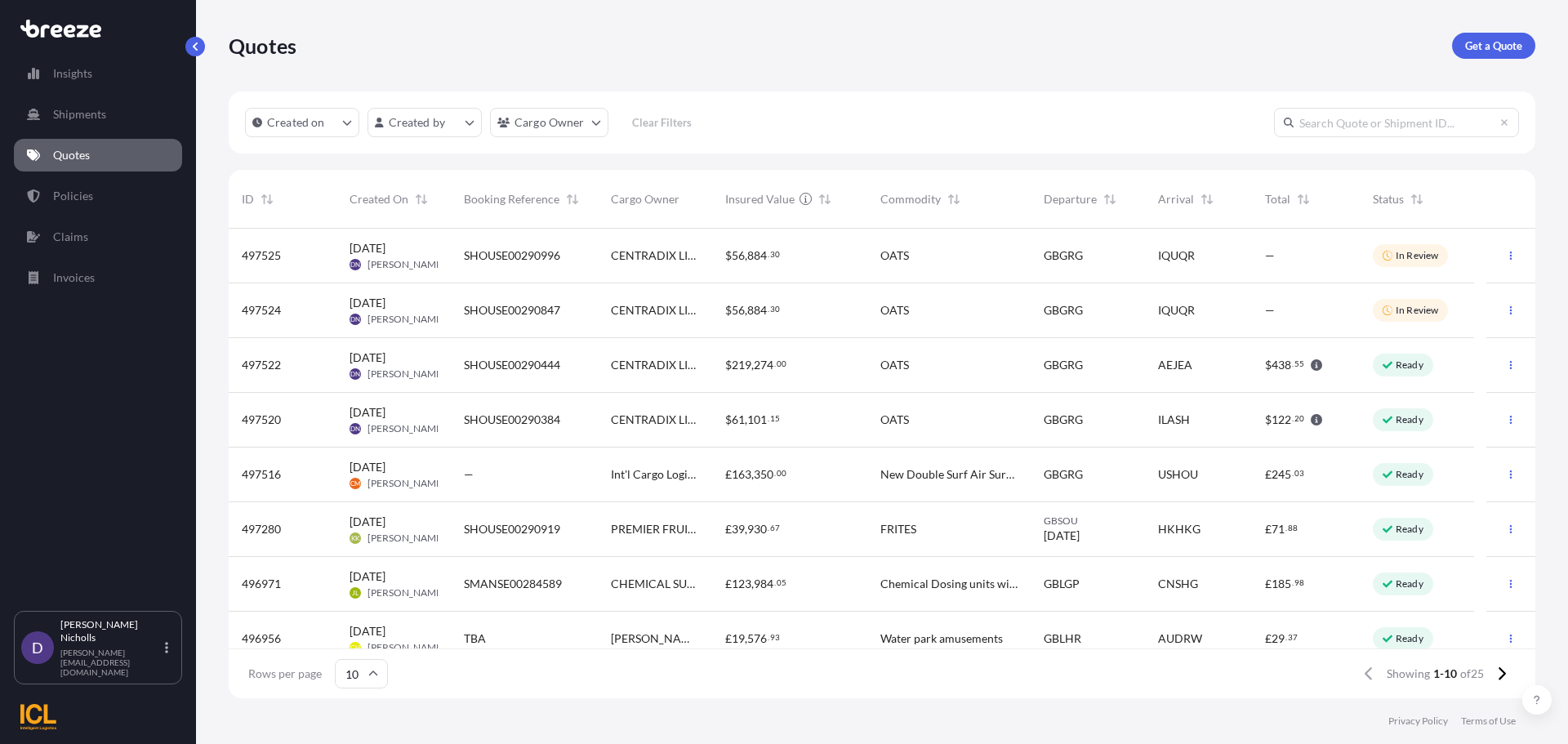
click at [483, 410] on div "SHOUSE00290384" at bounding box center [523, 420] width 147 height 55
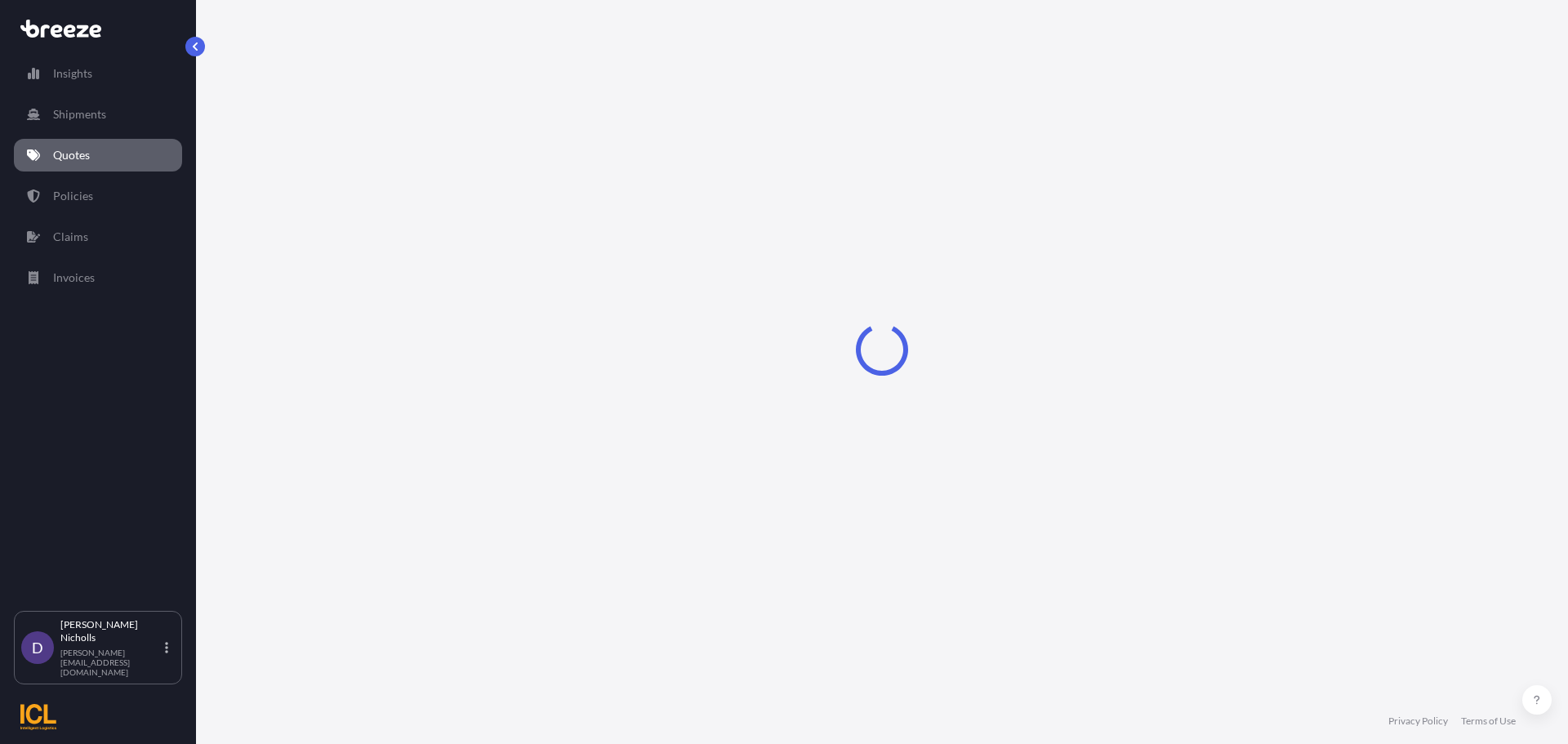
select select "Road"
select select "Sea"
select select "2"
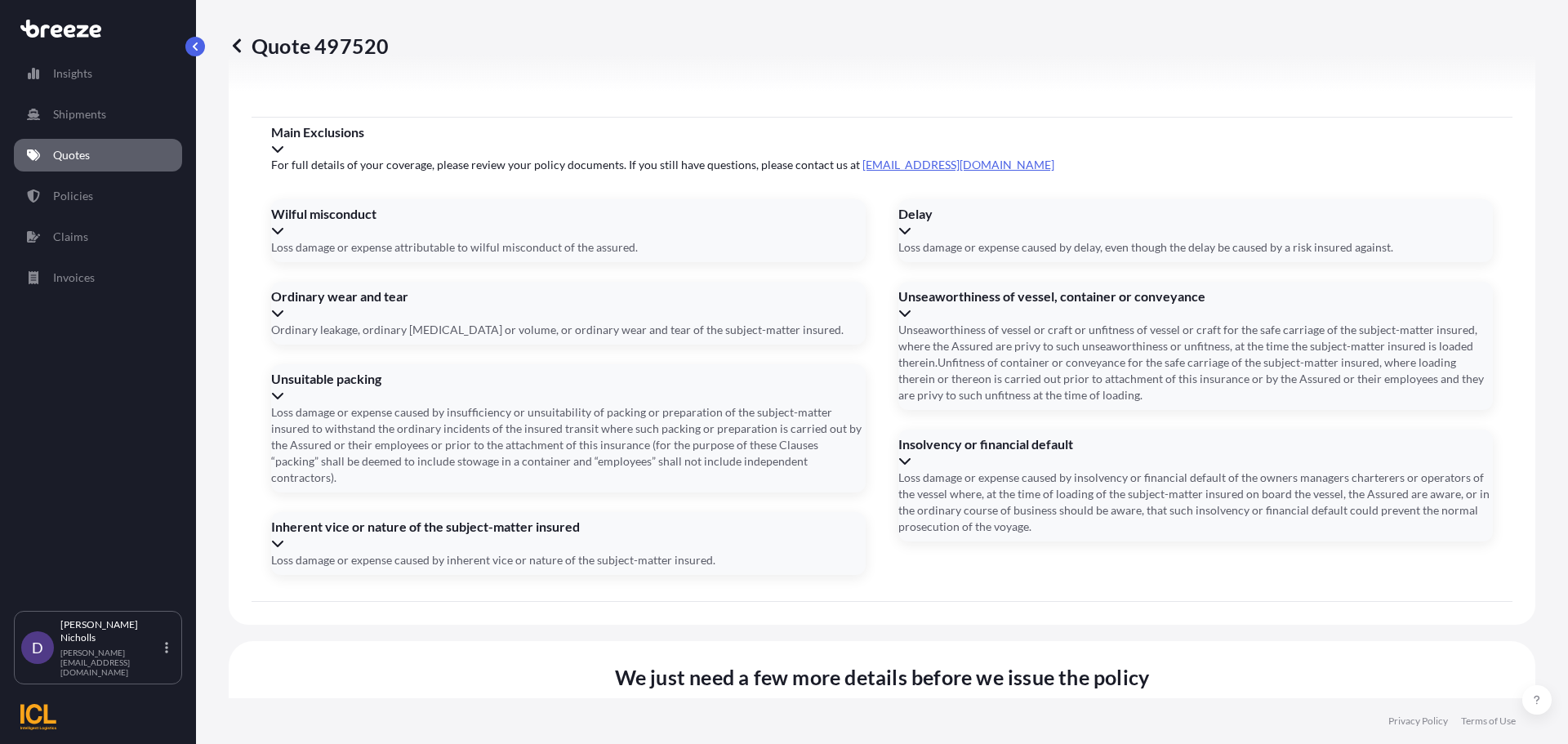
scroll to position [1980, 0]
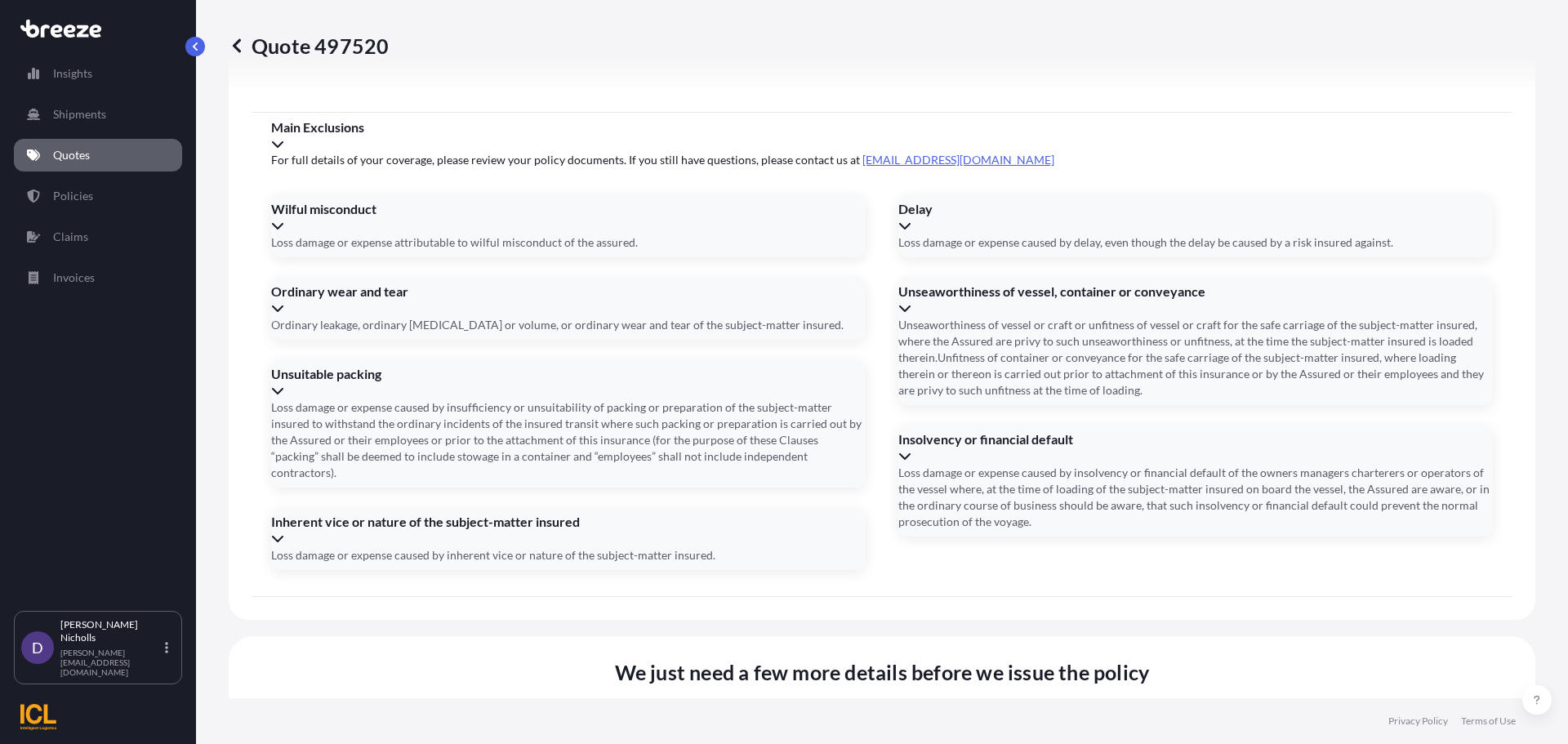
click at [772, 398] on li "[PERSON_NAME], [STREET_ADDRESS]" at bounding box center [874, 407] width 380 height 31
type input "[PERSON_NAME], [STREET_ADDRESS]"
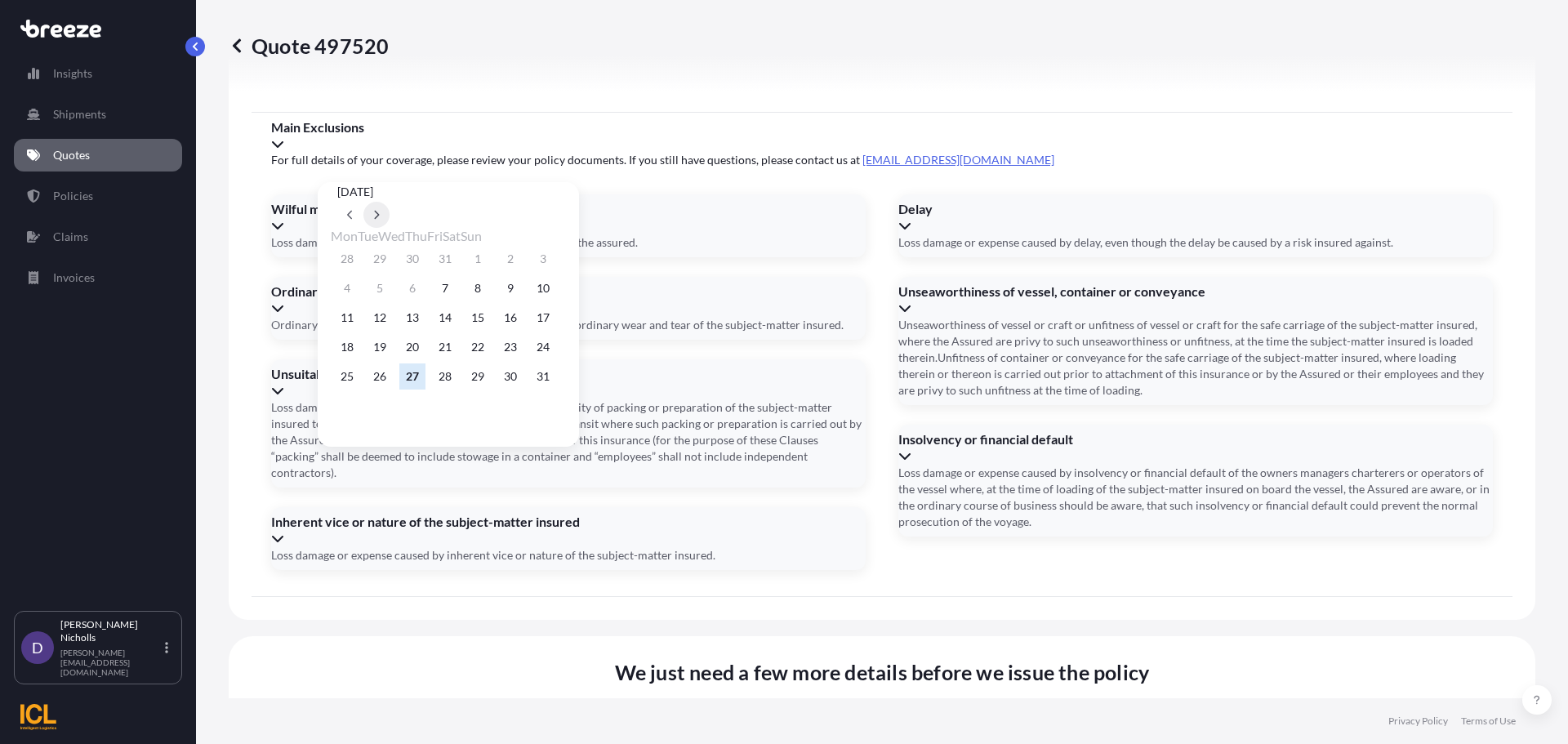
click at [379, 210] on icon at bounding box center [376, 215] width 7 height 9
click at [419, 259] on button "3" at bounding box center [412, 259] width 26 height 26
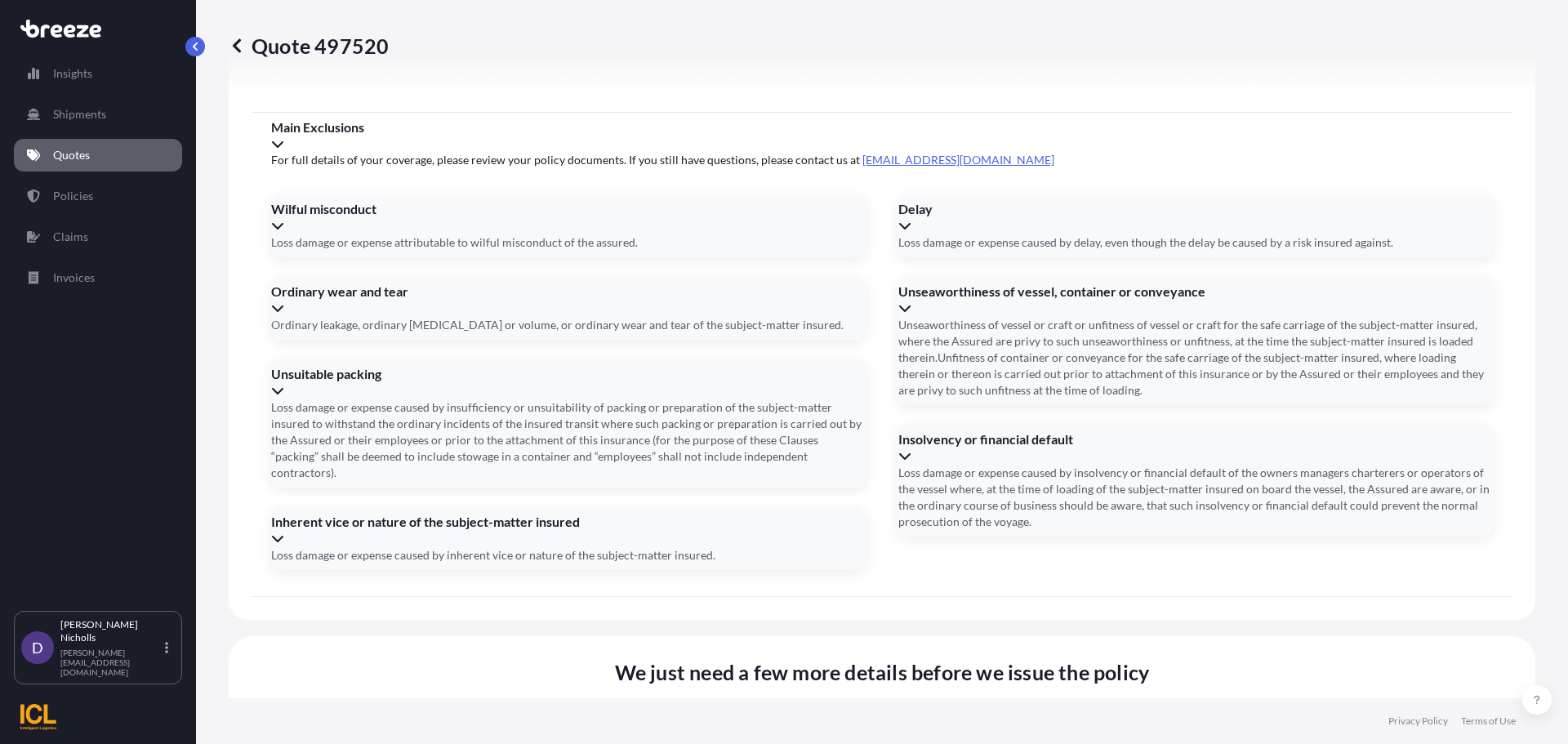
type input "[DATE]"
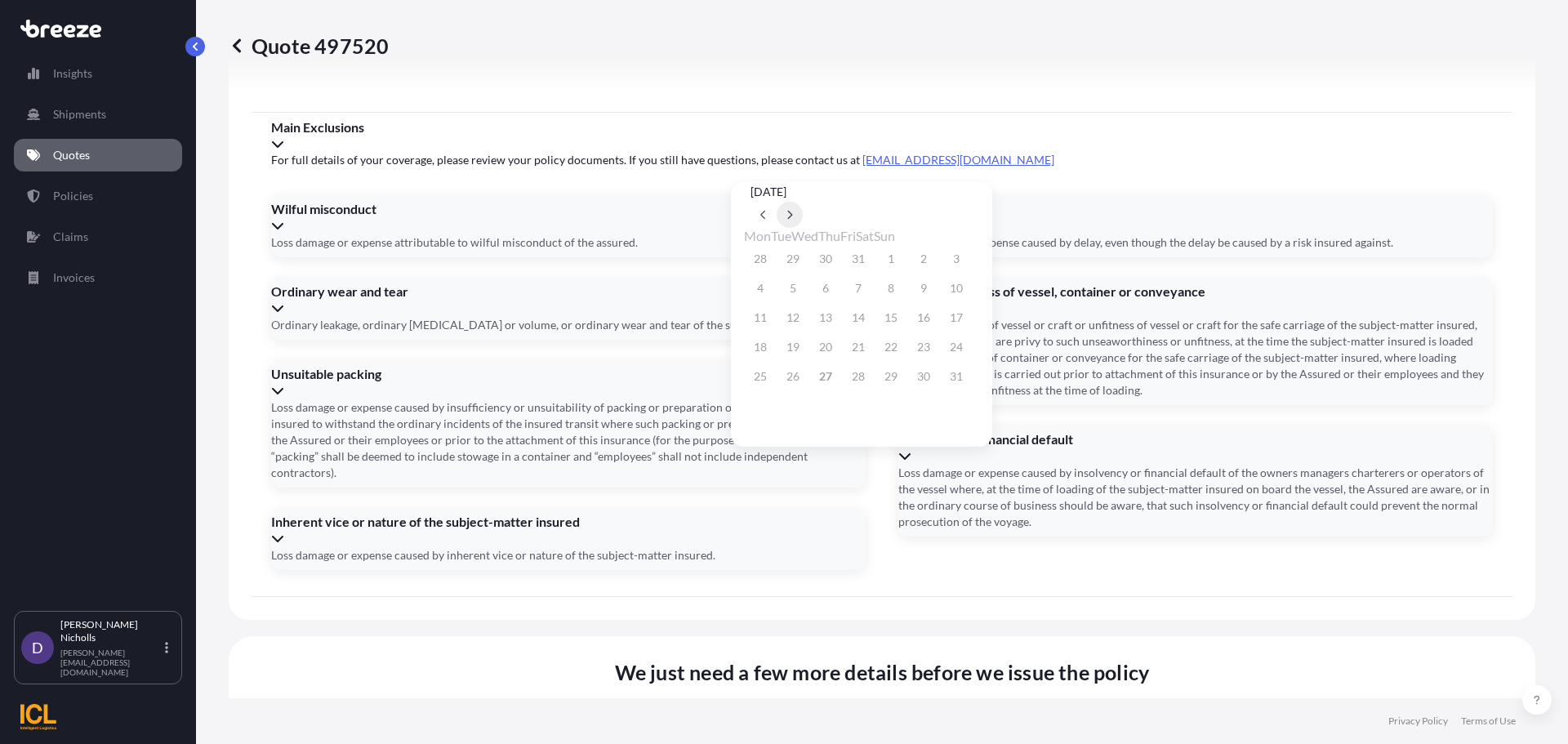
click at [803, 202] on button at bounding box center [790, 215] width 26 height 26
click at [969, 351] on button "28" at bounding box center [956, 347] width 26 height 26
type input "[DATE]"
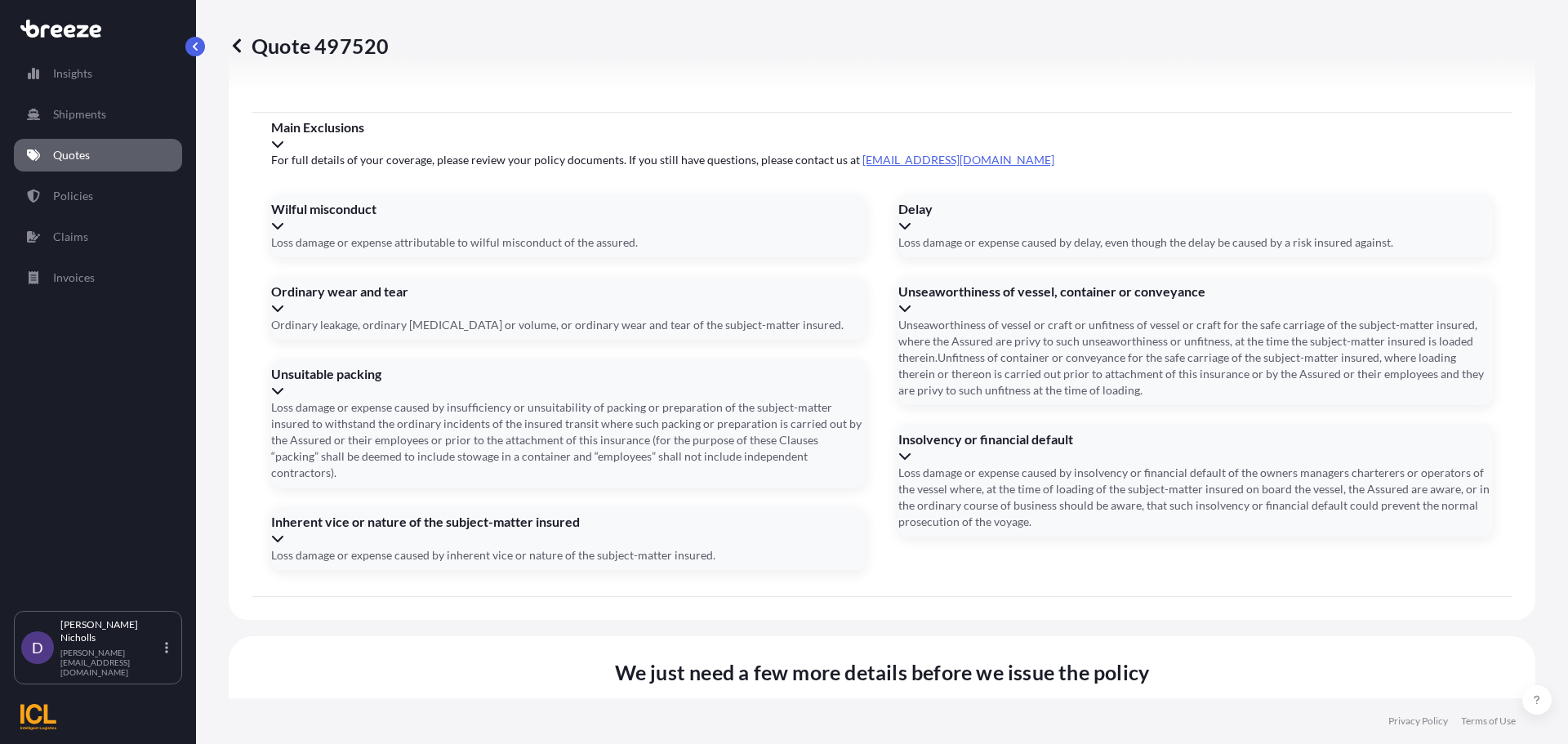
paste input "CAAU9225080"
type input "CAAU9225080"
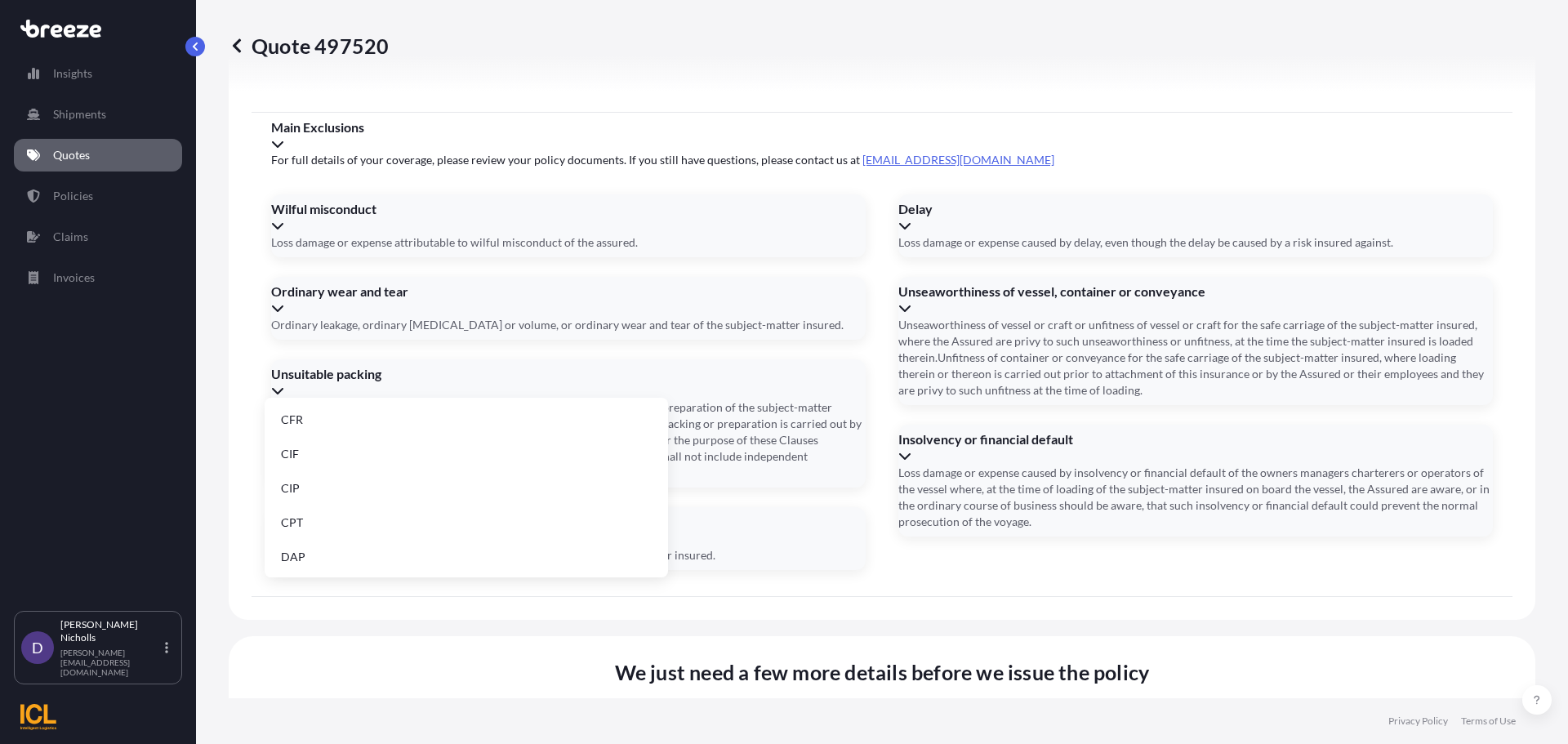
click at [314, 413] on li "CFR" at bounding box center [466, 420] width 391 height 31
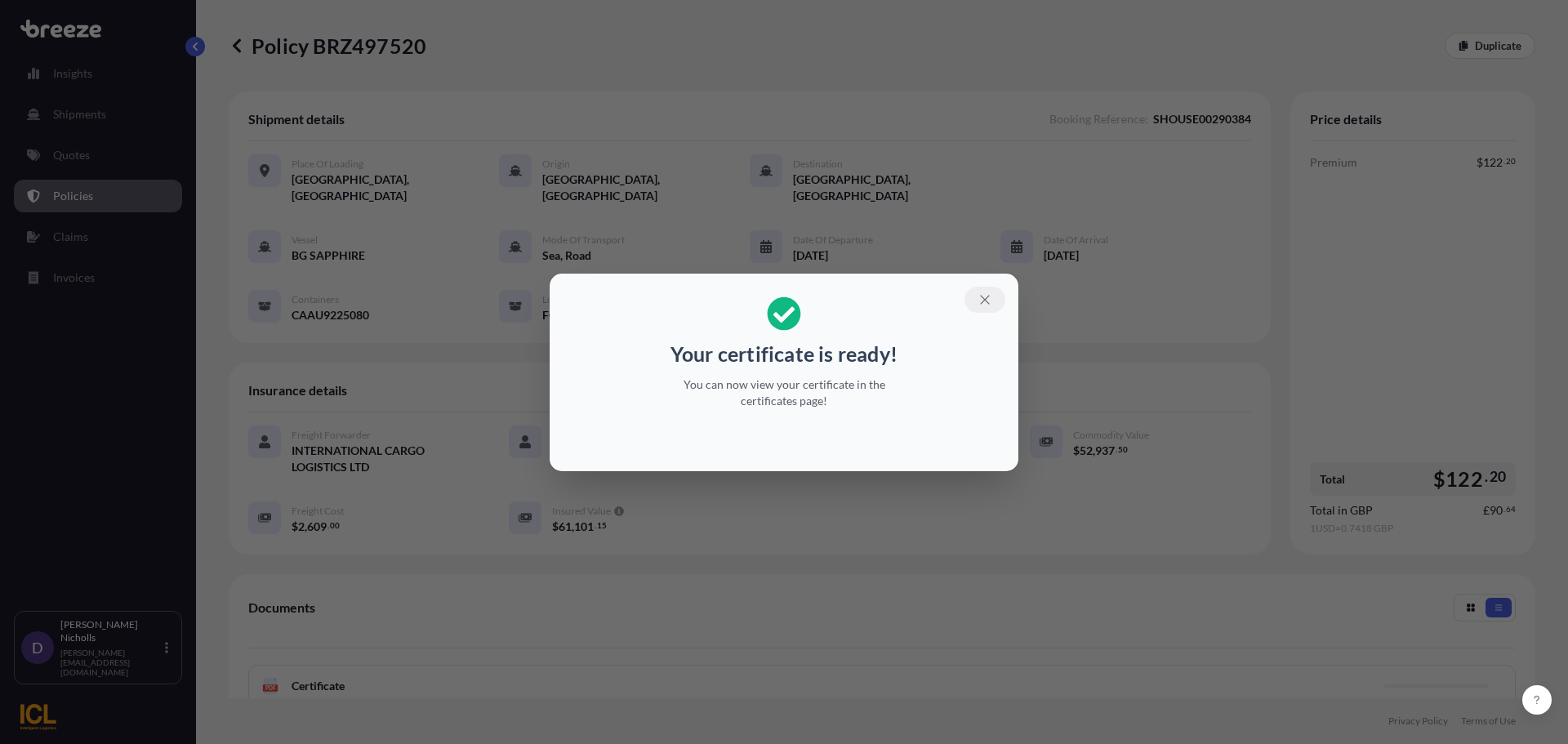
click at [991, 297] on icon "button" at bounding box center [985, 300] width 15 height 15
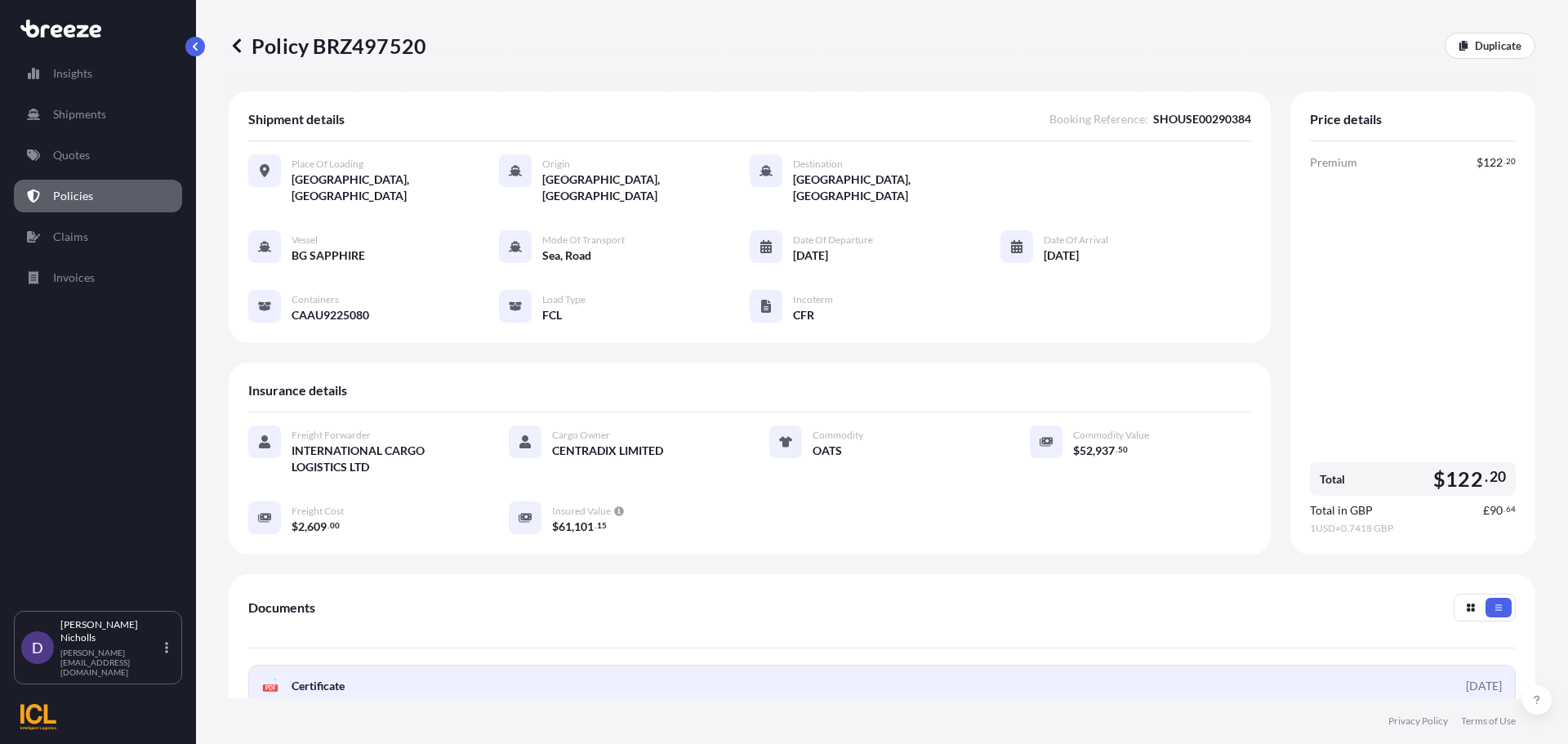
click at [638, 665] on link "PDF Certificate [DATE]" at bounding box center [882, 685] width 1267 height 42
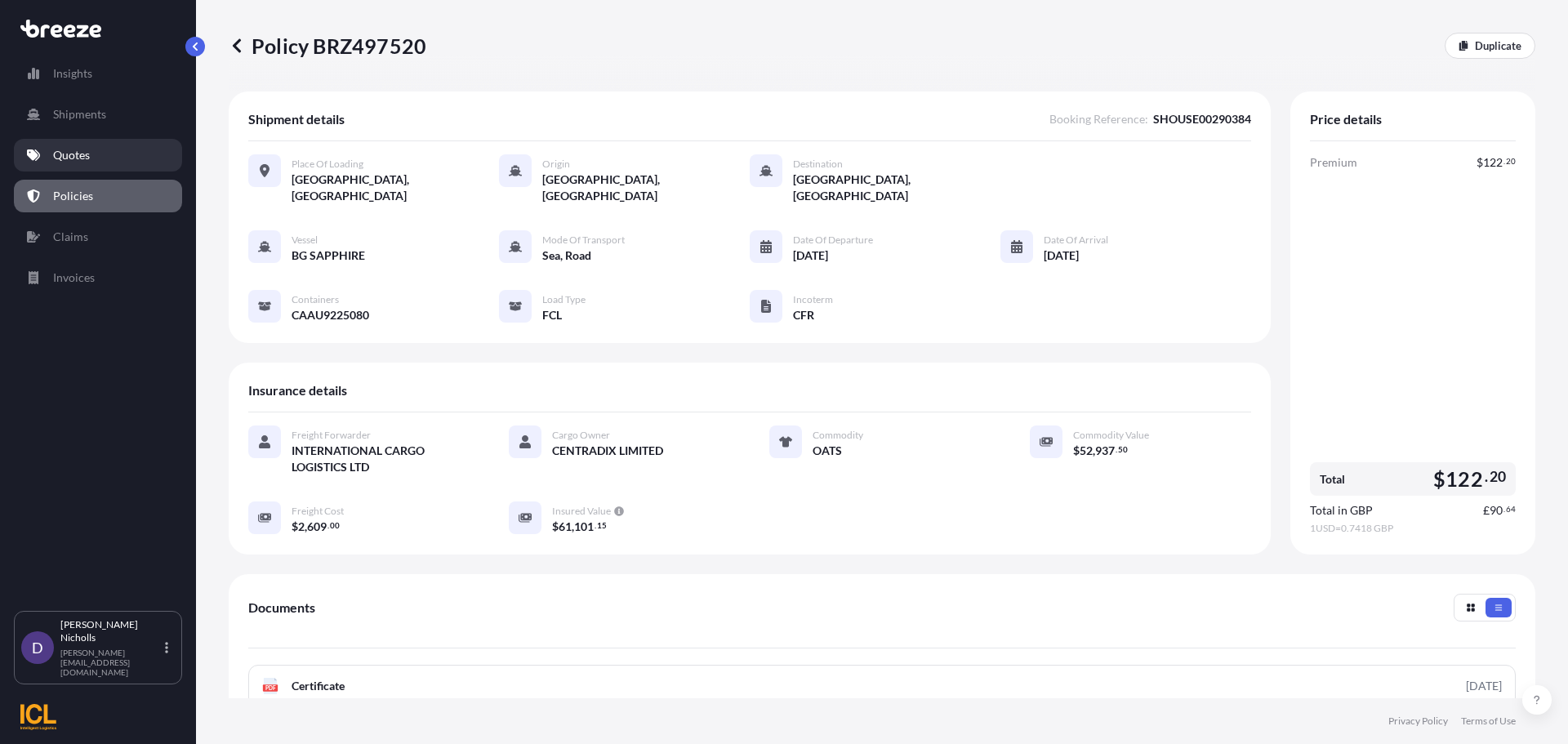
click at [90, 152] on p "Quotes" at bounding box center [71, 154] width 36 height 16
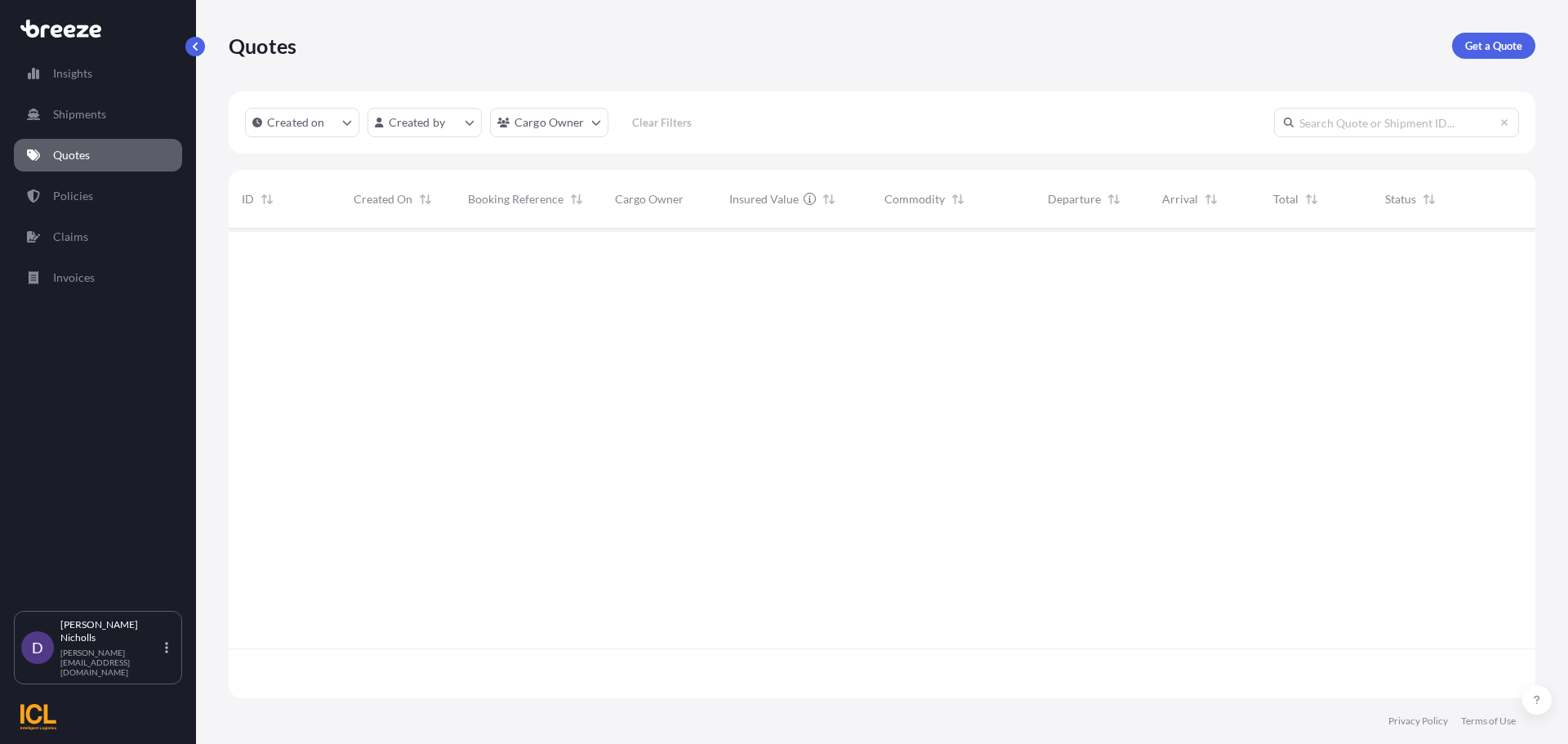
scroll to position [466, 1294]
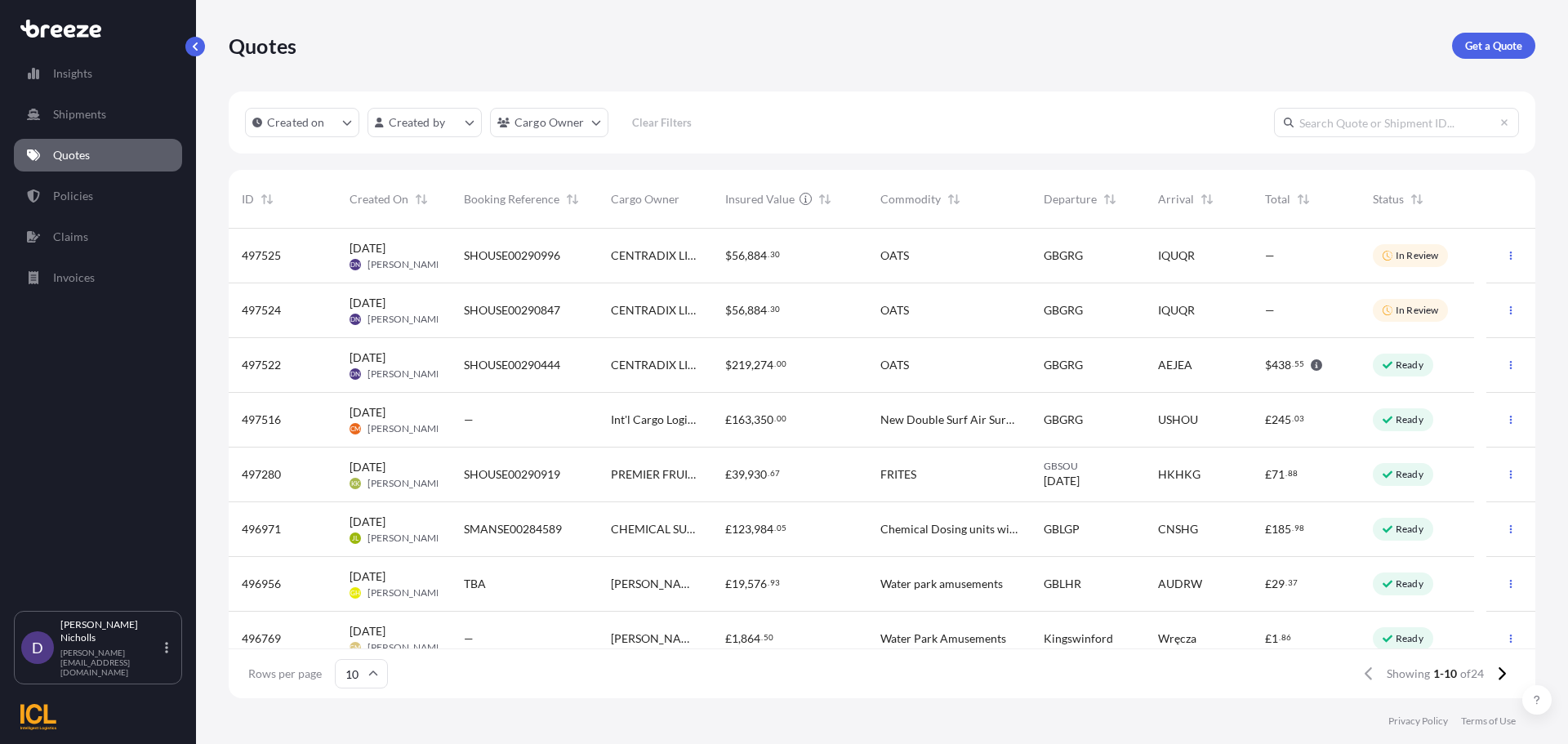
click at [517, 359] on span "SHOUSE00290444" at bounding box center [511, 365] width 96 height 16
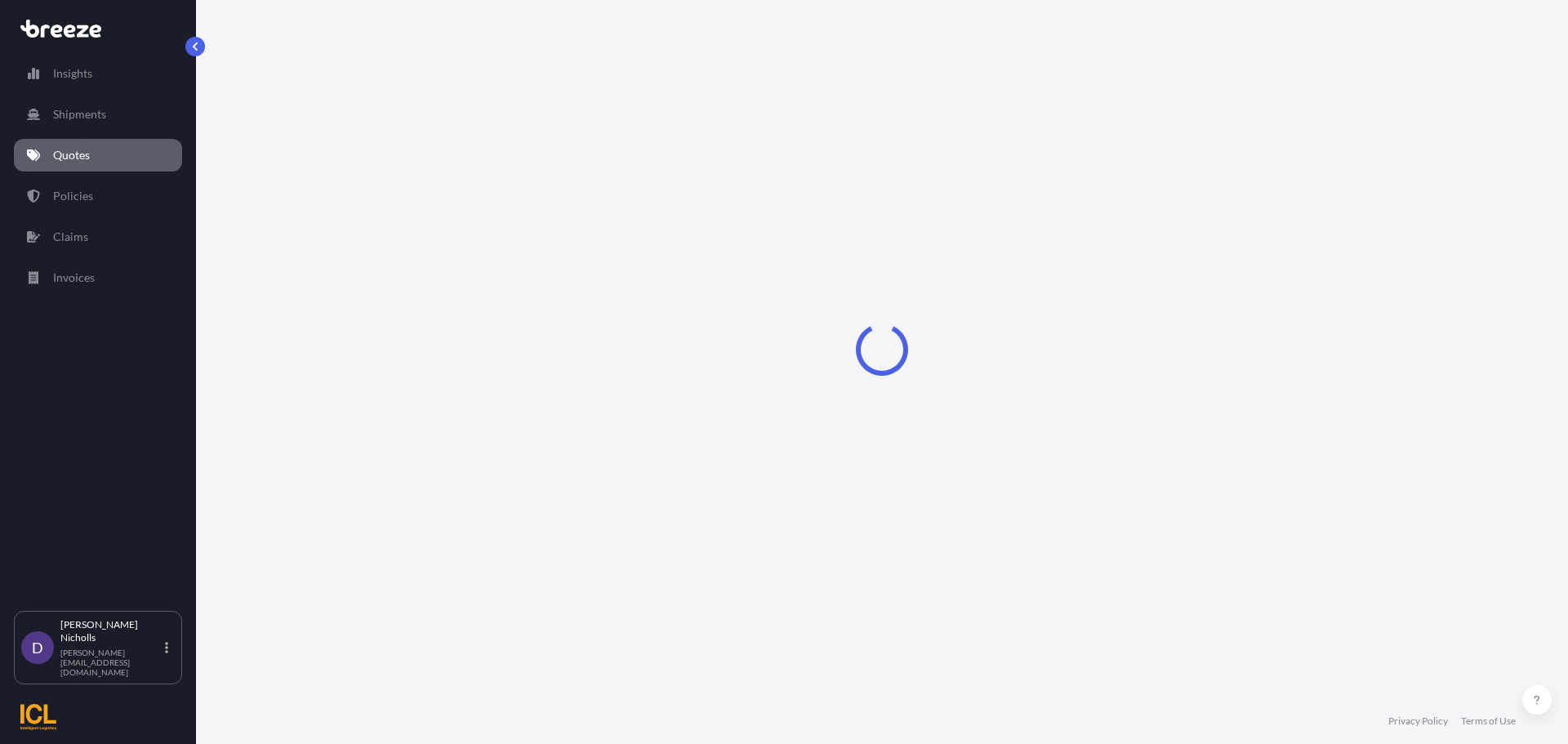
select select "Road"
select select "Sea"
select select "2"
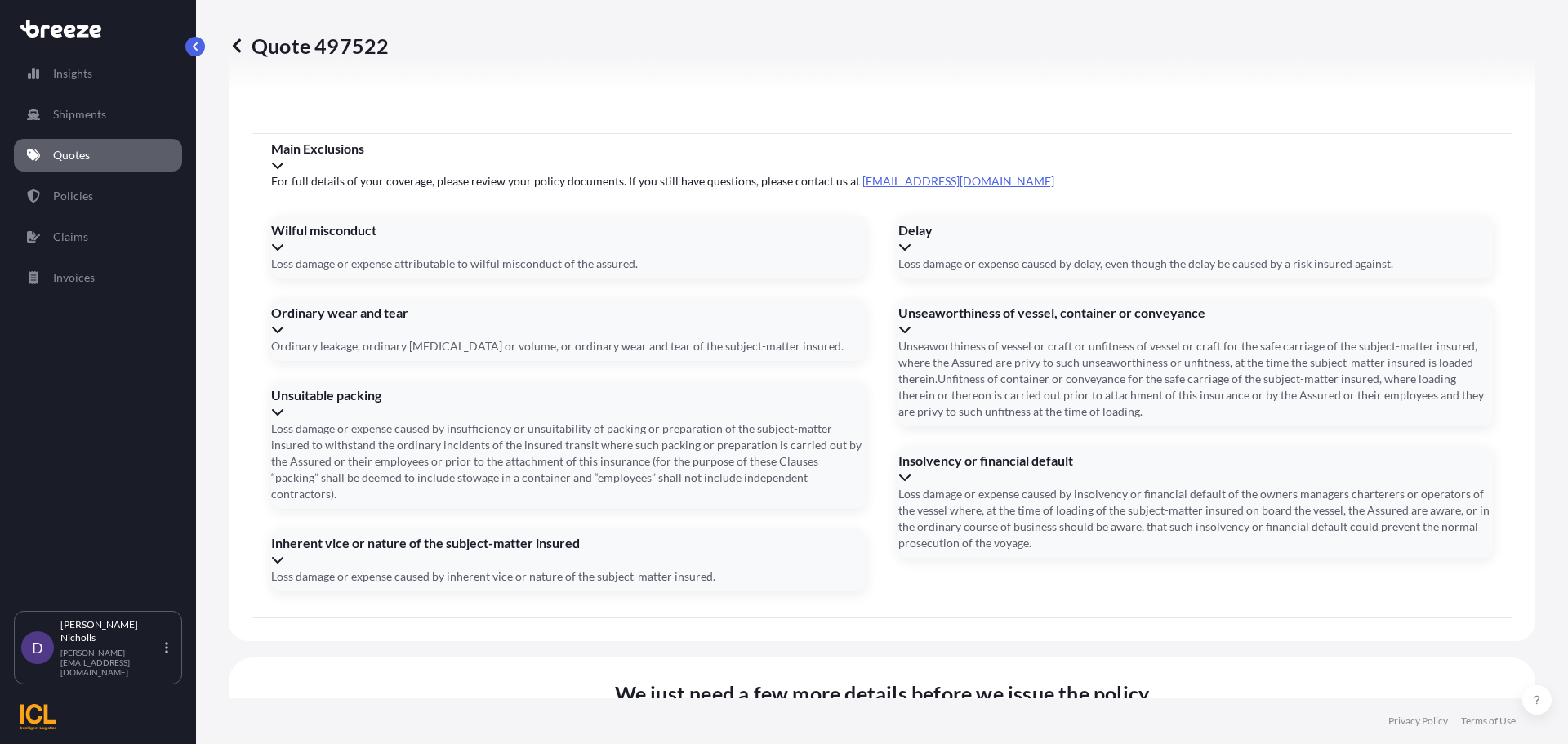
scroll to position [1980, 0]
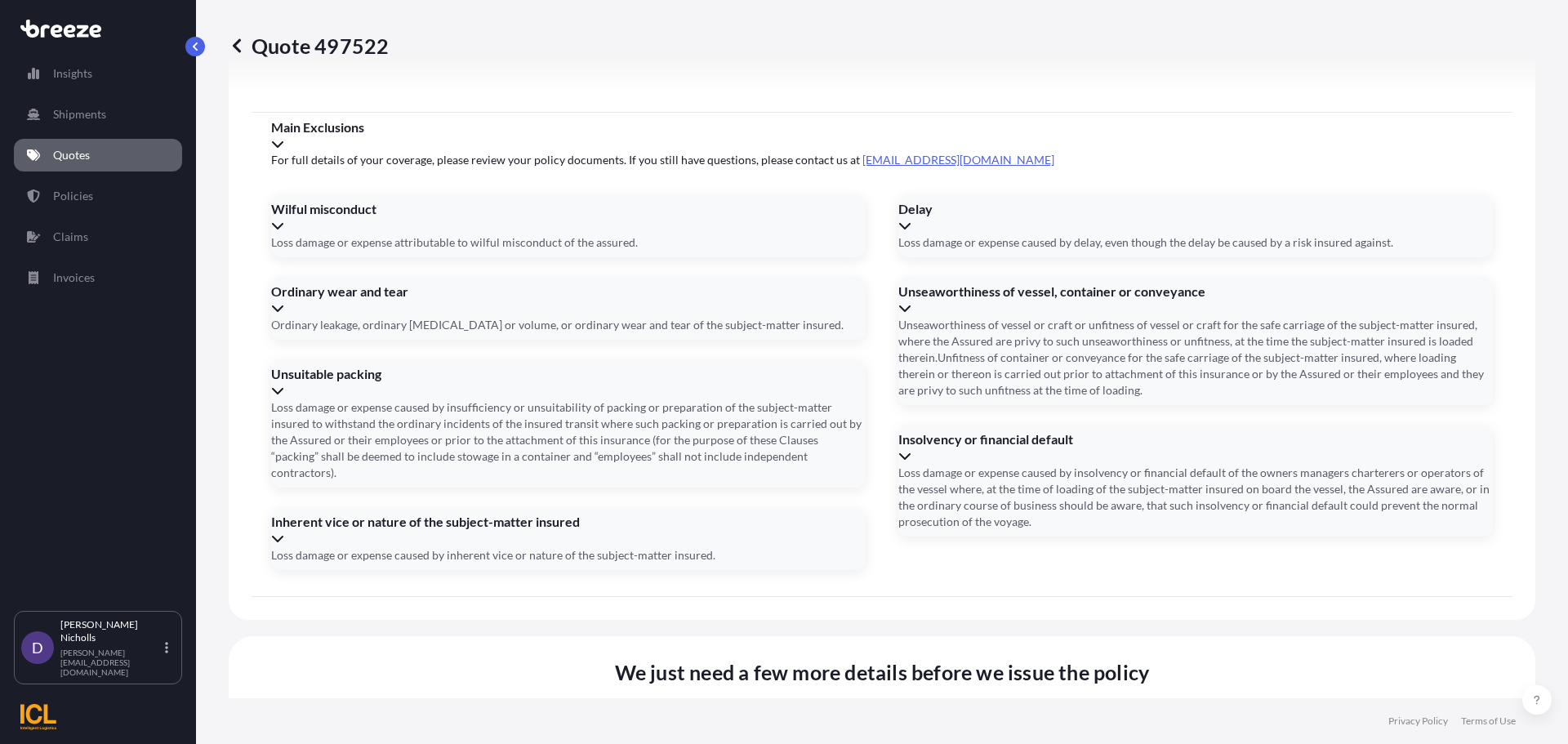
click at [798, 403] on li "[PERSON_NAME], [STREET_ADDRESS]" at bounding box center [874, 407] width 380 height 31
click at [752, 401] on li "[PERSON_NAME], [STREET_ADDRESS]" at bounding box center [874, 407] width 380 height 31
type input "[PERSON_NAME], [STREET_ADDRESS]"
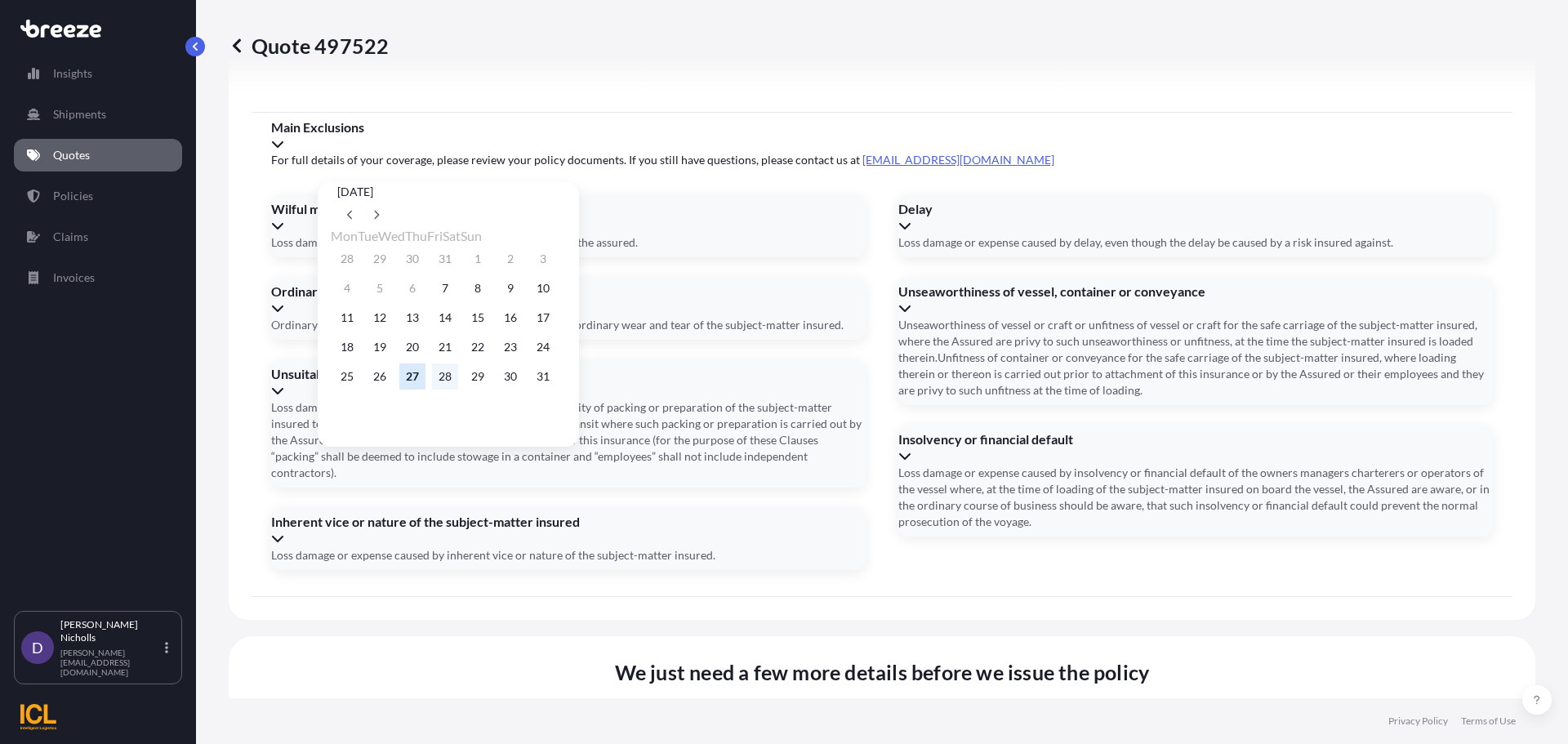
click at [458, 381] on button "28" at bounding box center [445, 377] width 26 height 26
type input "[DATE]"
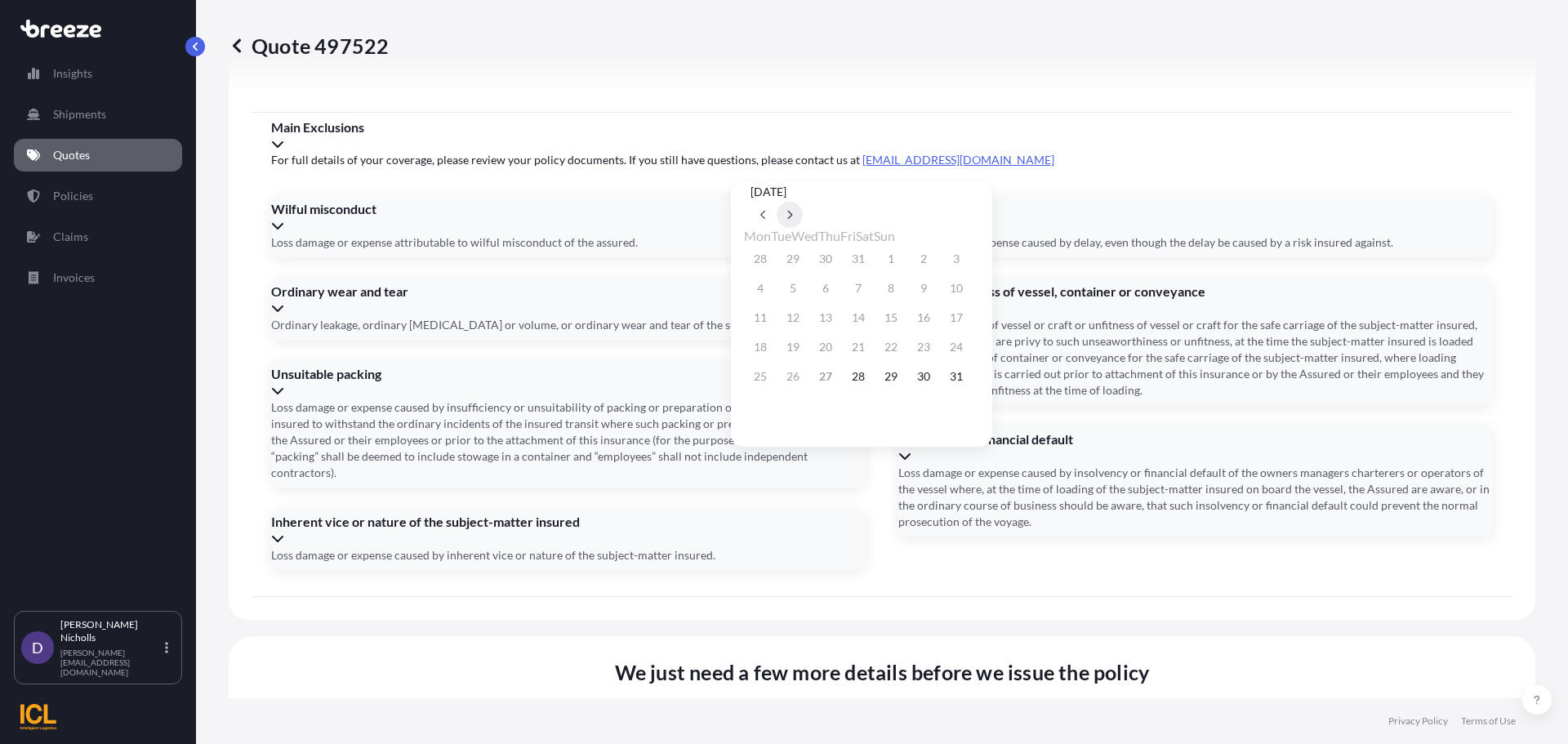
click at [793, 210] on icon at bounding box center [790, 215] width 7 height 9
click at [969, 291] on button "12" at bounding box center [956, 289] width 26 height 26
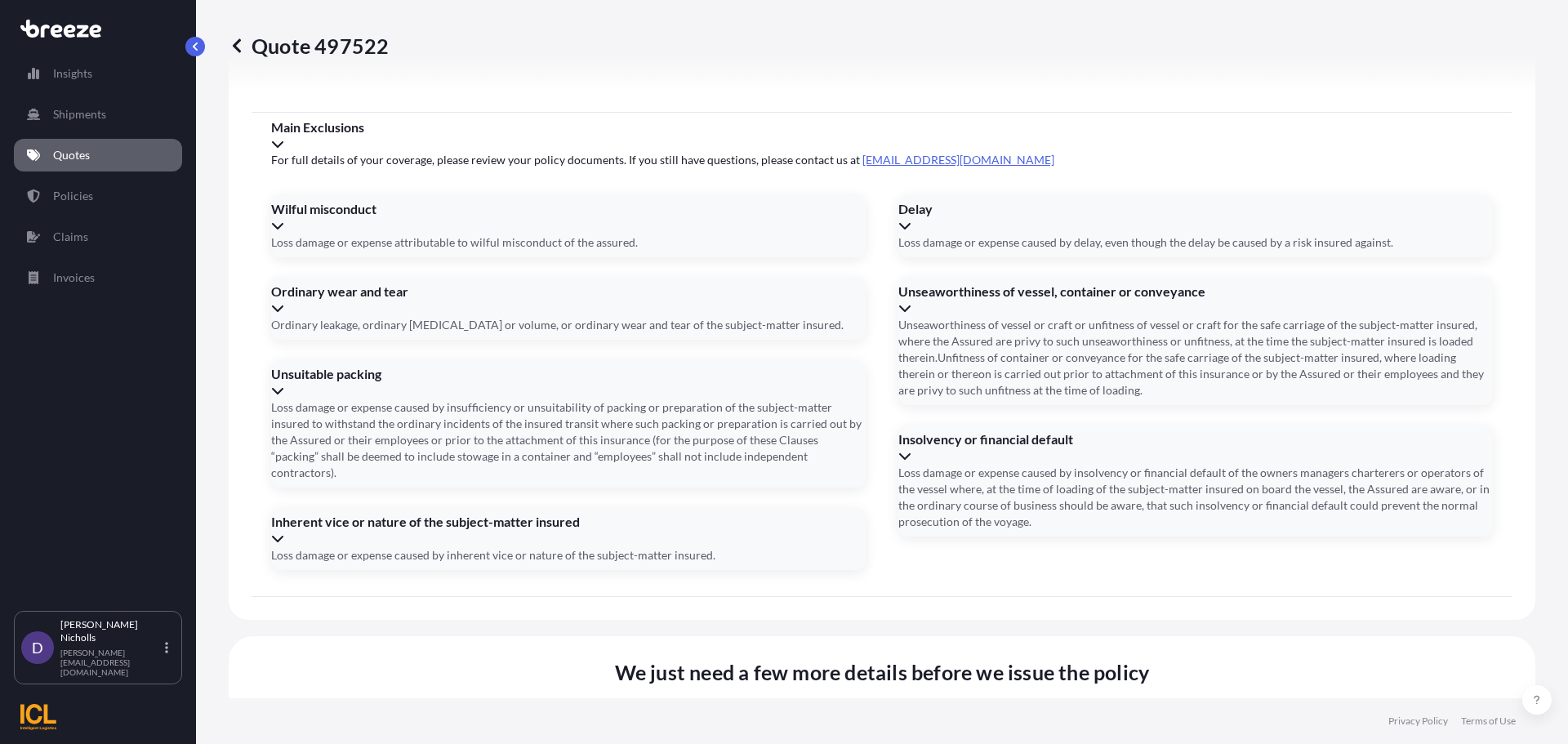
type input "[DATE]"
paste input "TGBU6788831"
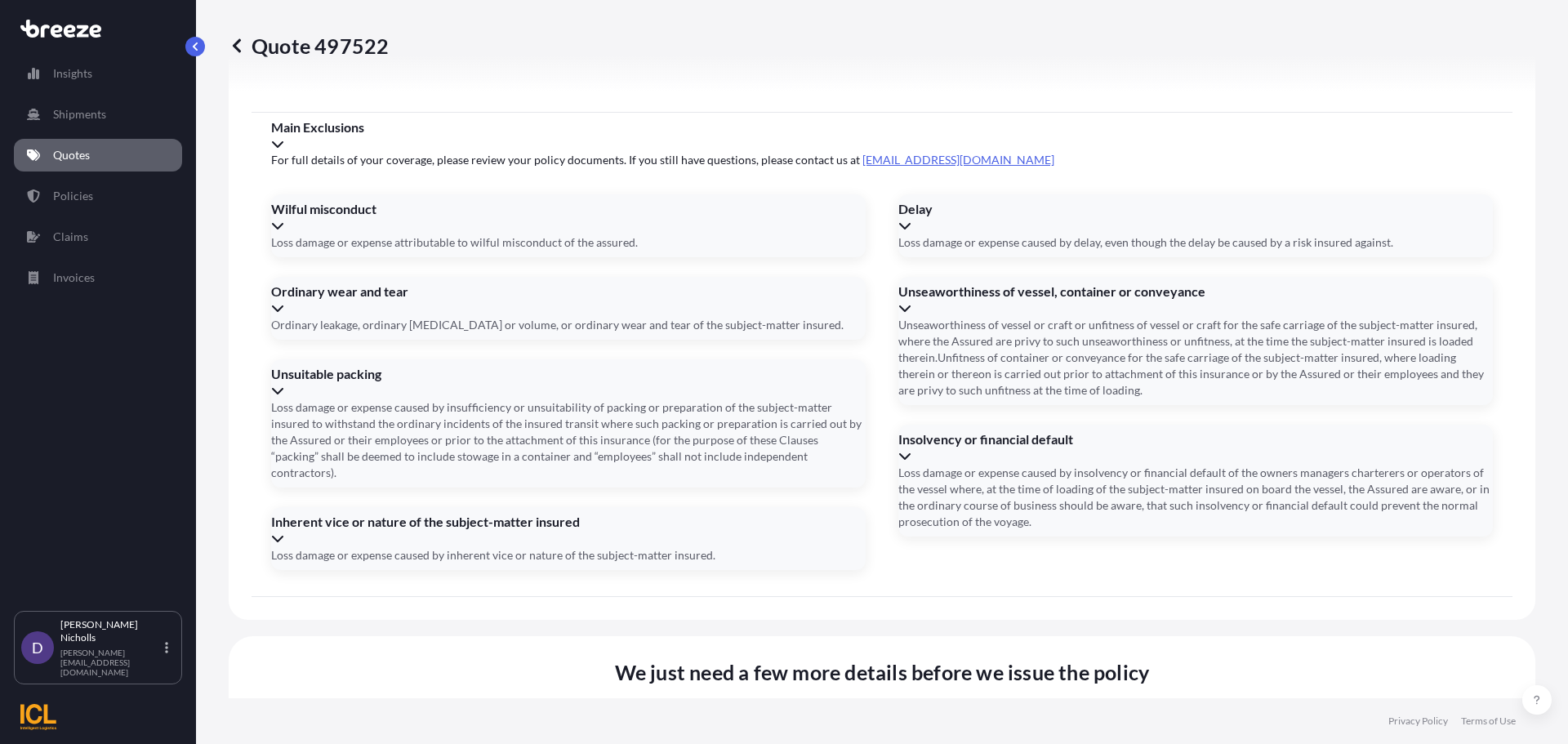
paste input "TCKU6838075"
paste input "MSKU1353986"
paste input "CAAU6039781"
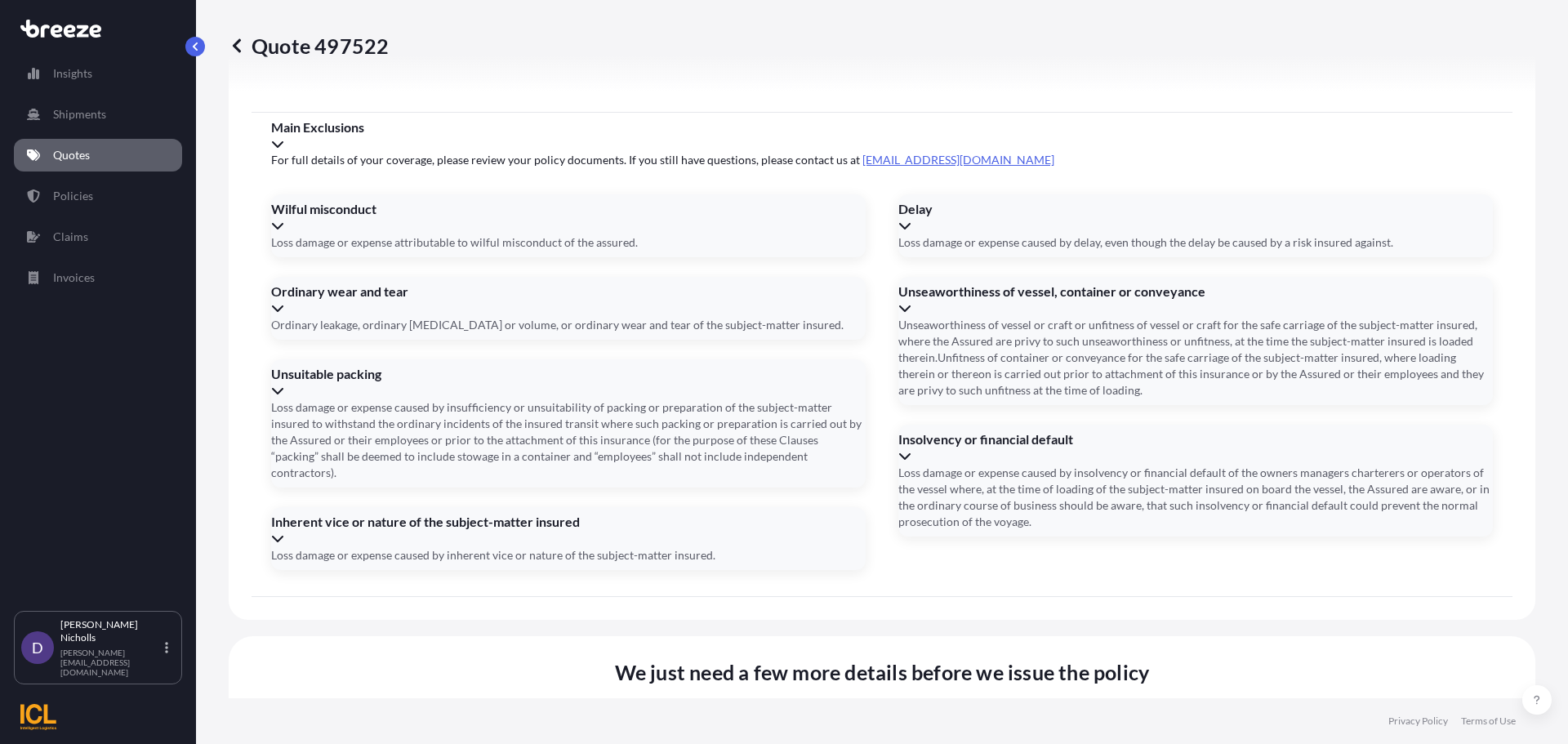
type input "TGBU6788831, TCKU6838075, MSKU1353986, CAAU6039781"
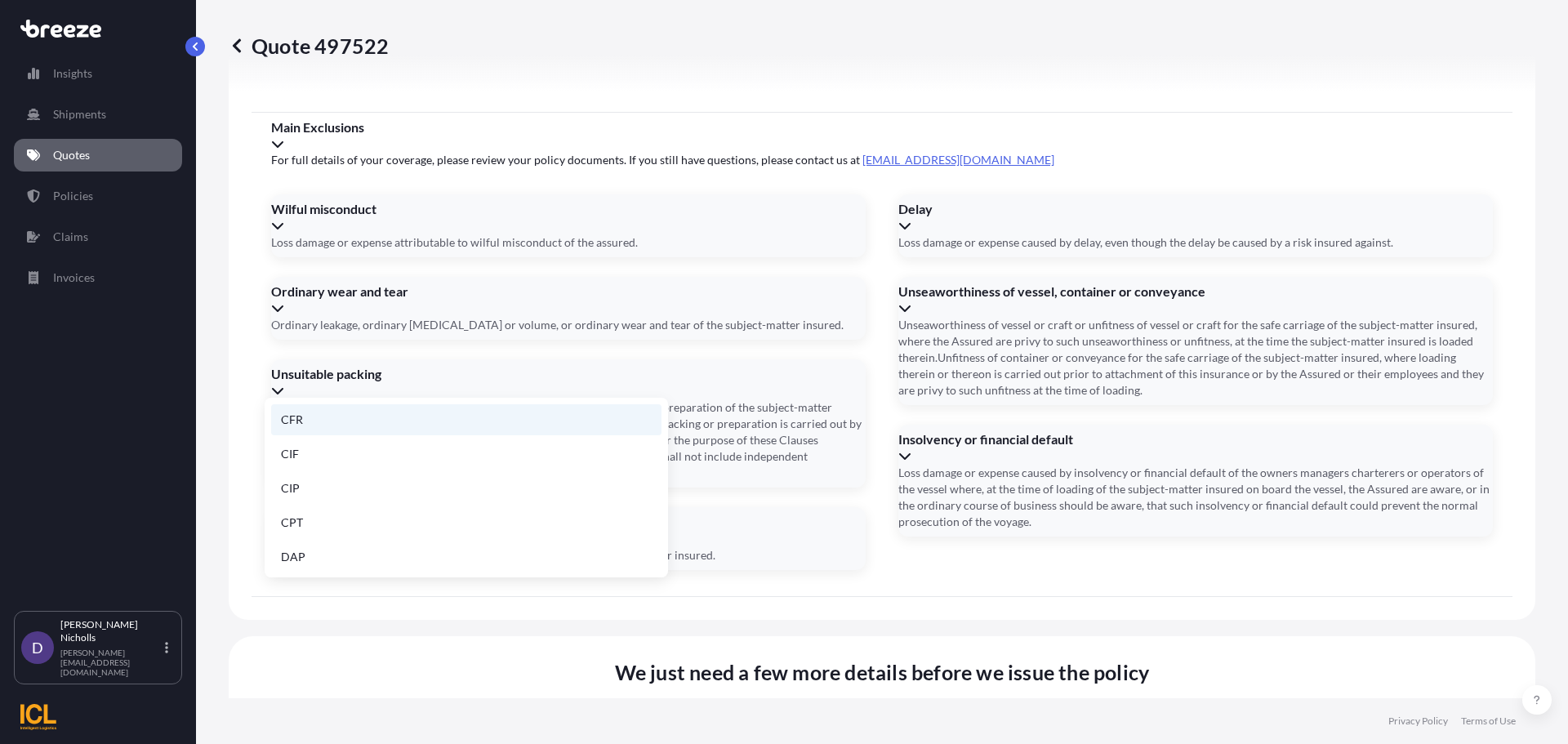
click at [315, 430] on li "CFR" at bounding box center [466, 420] width 391 height 31
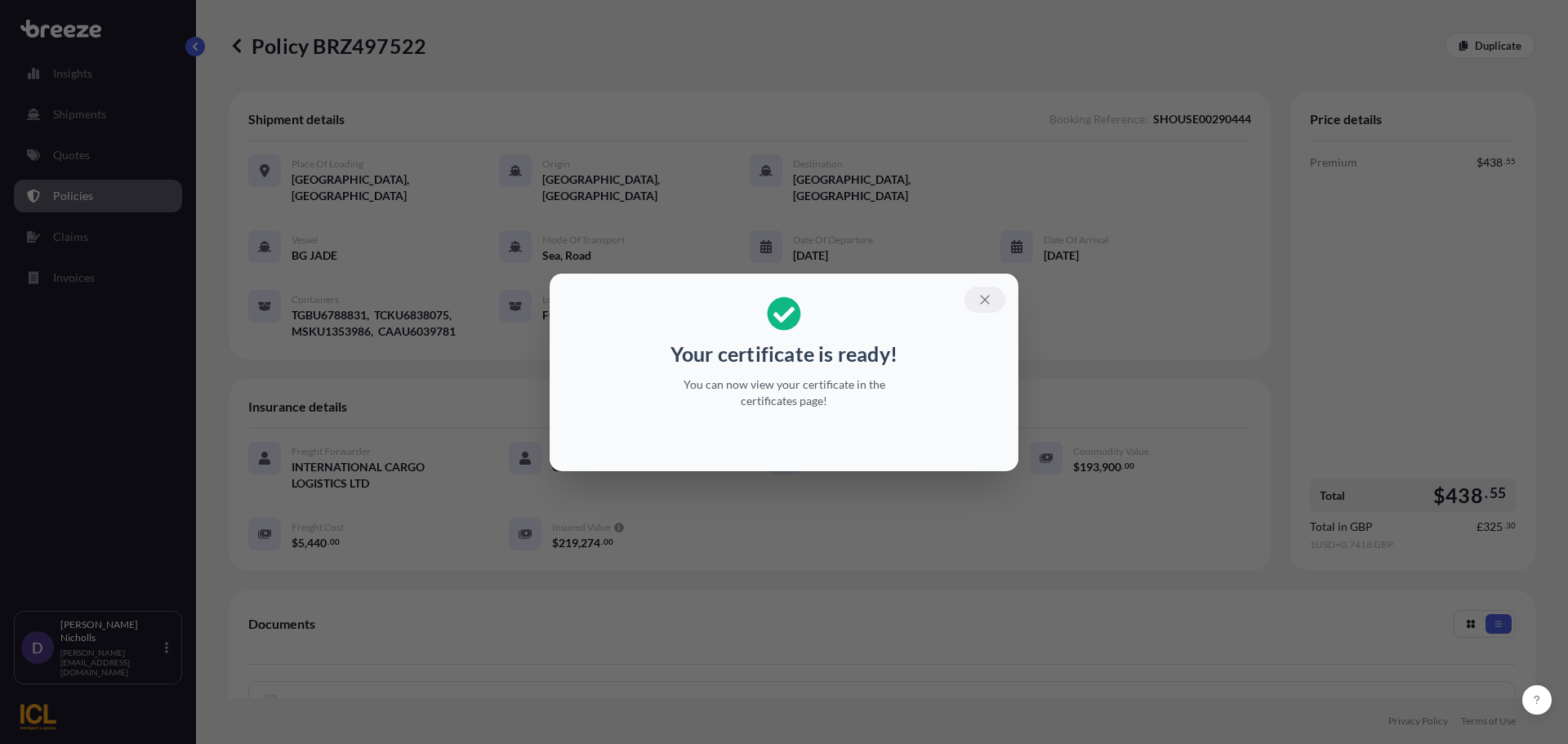
click at [980, 297] on icon "button" at bounding box center [985, 300] width 15 height 15
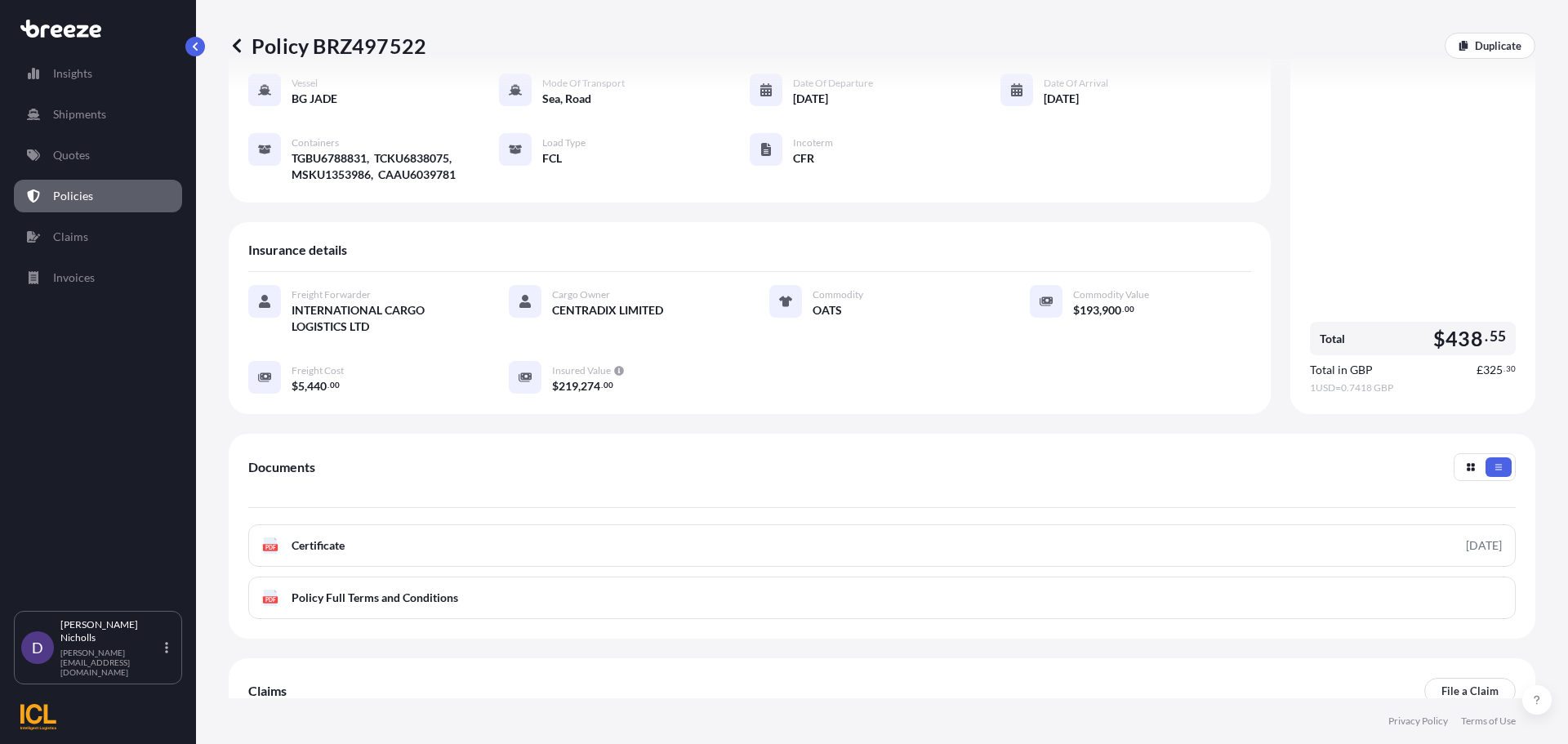
scroll to position [164, 0]
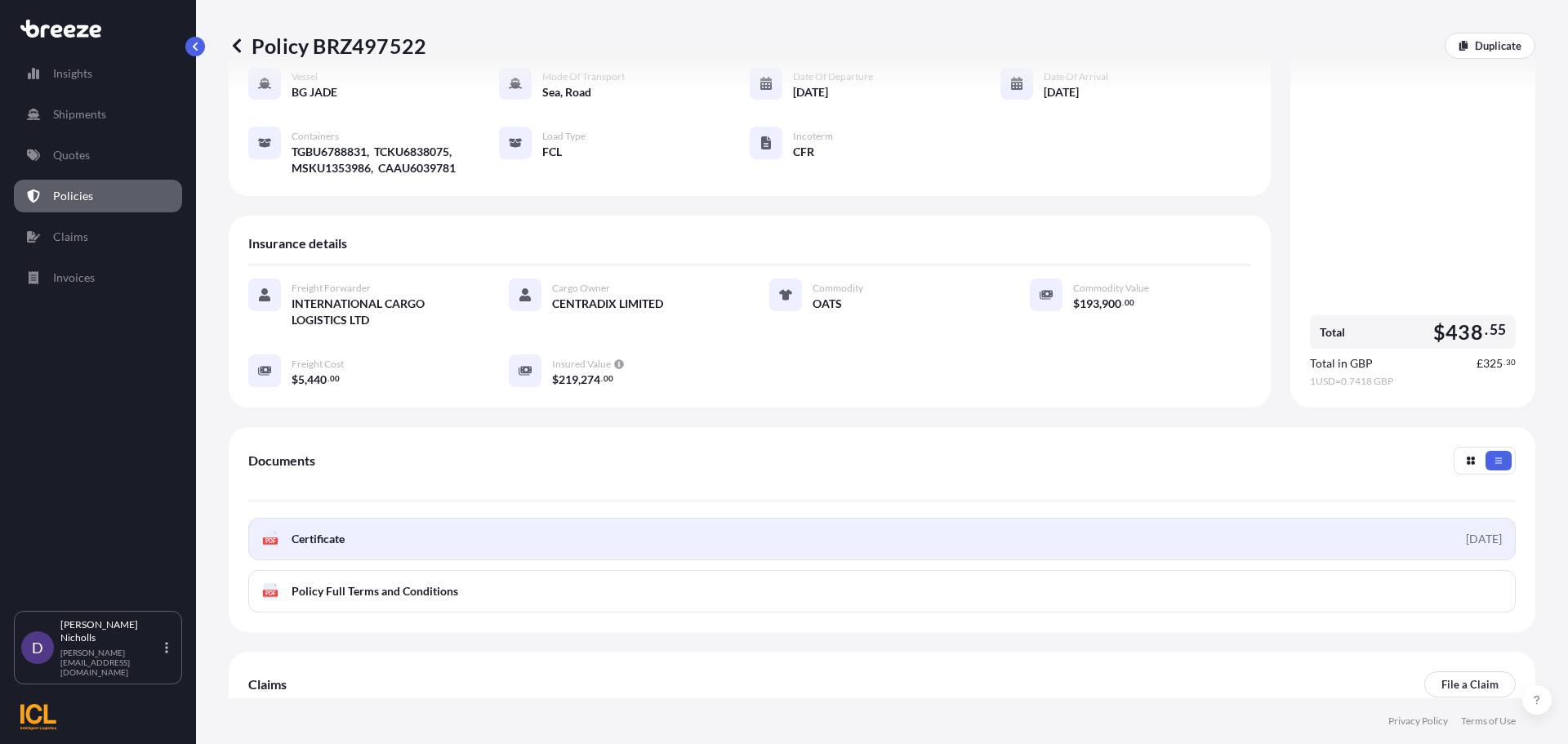
click at [570, 522] on link "PDF Certificate [DATE]" at bounding box center [882, 538] width 1267 height 42
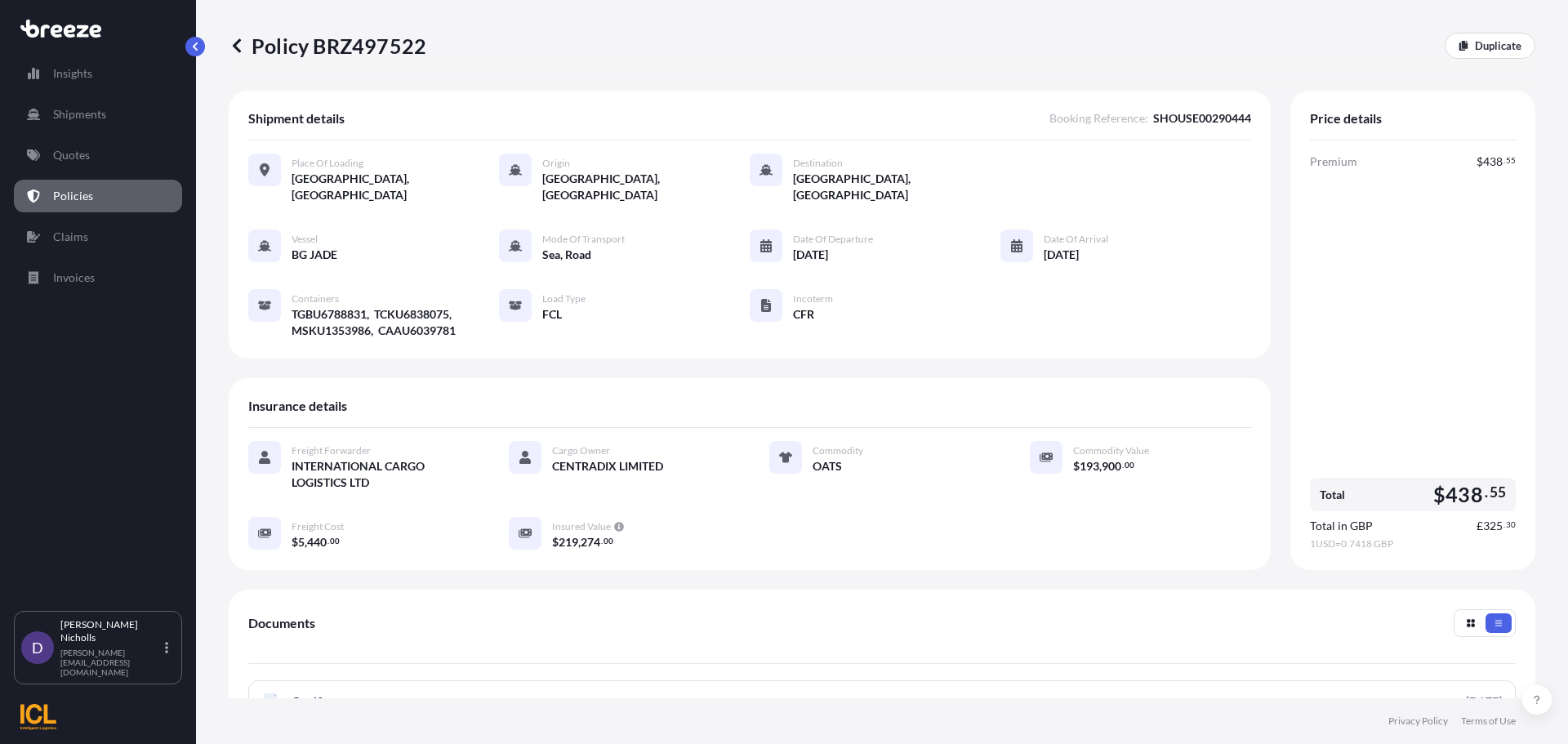
scroll to position [0, 0]
